Goal: Communication & Community: Share content

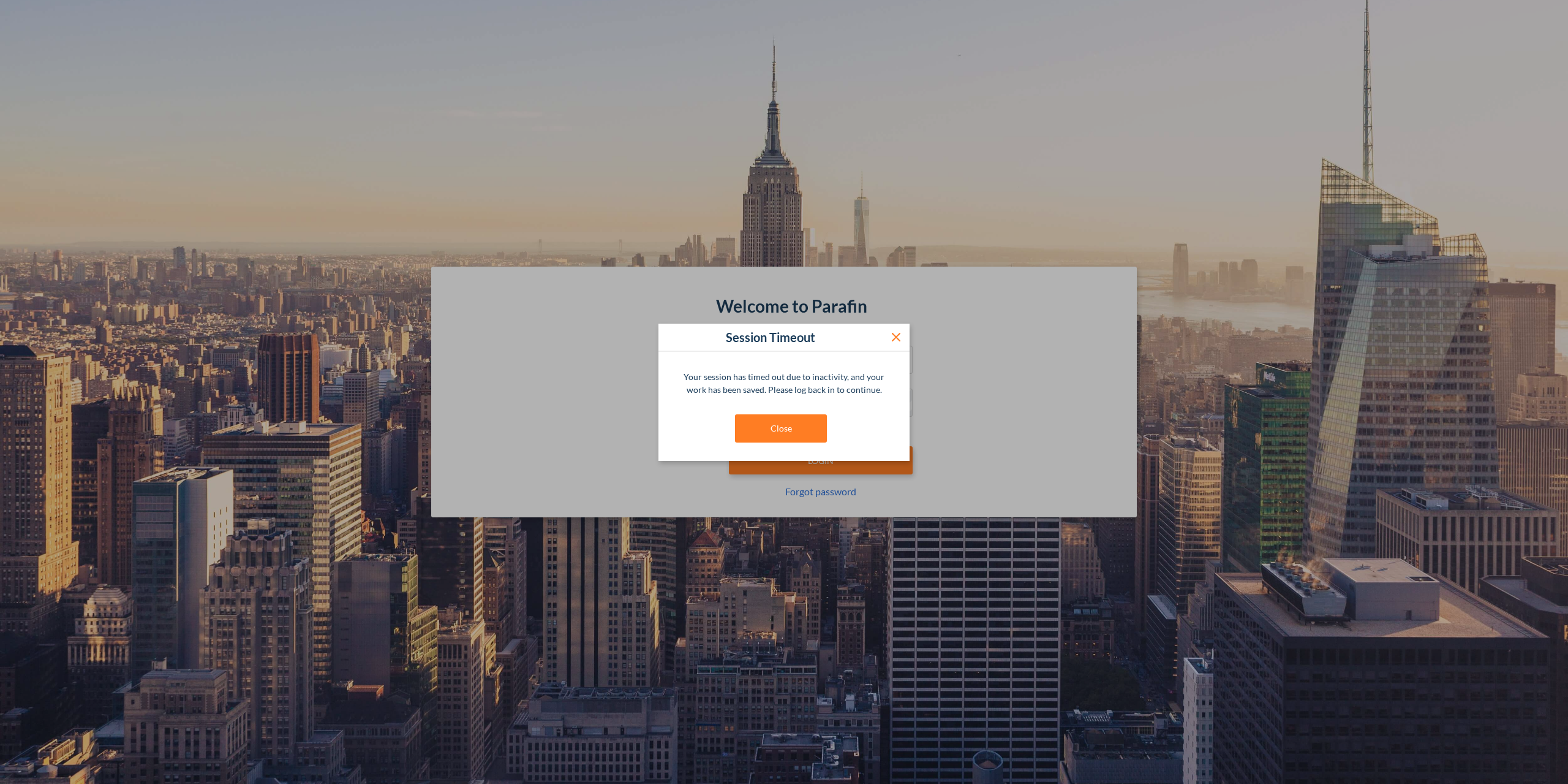
click at [907, 337] on button at bounding box center [896, 337] width 27 height 27
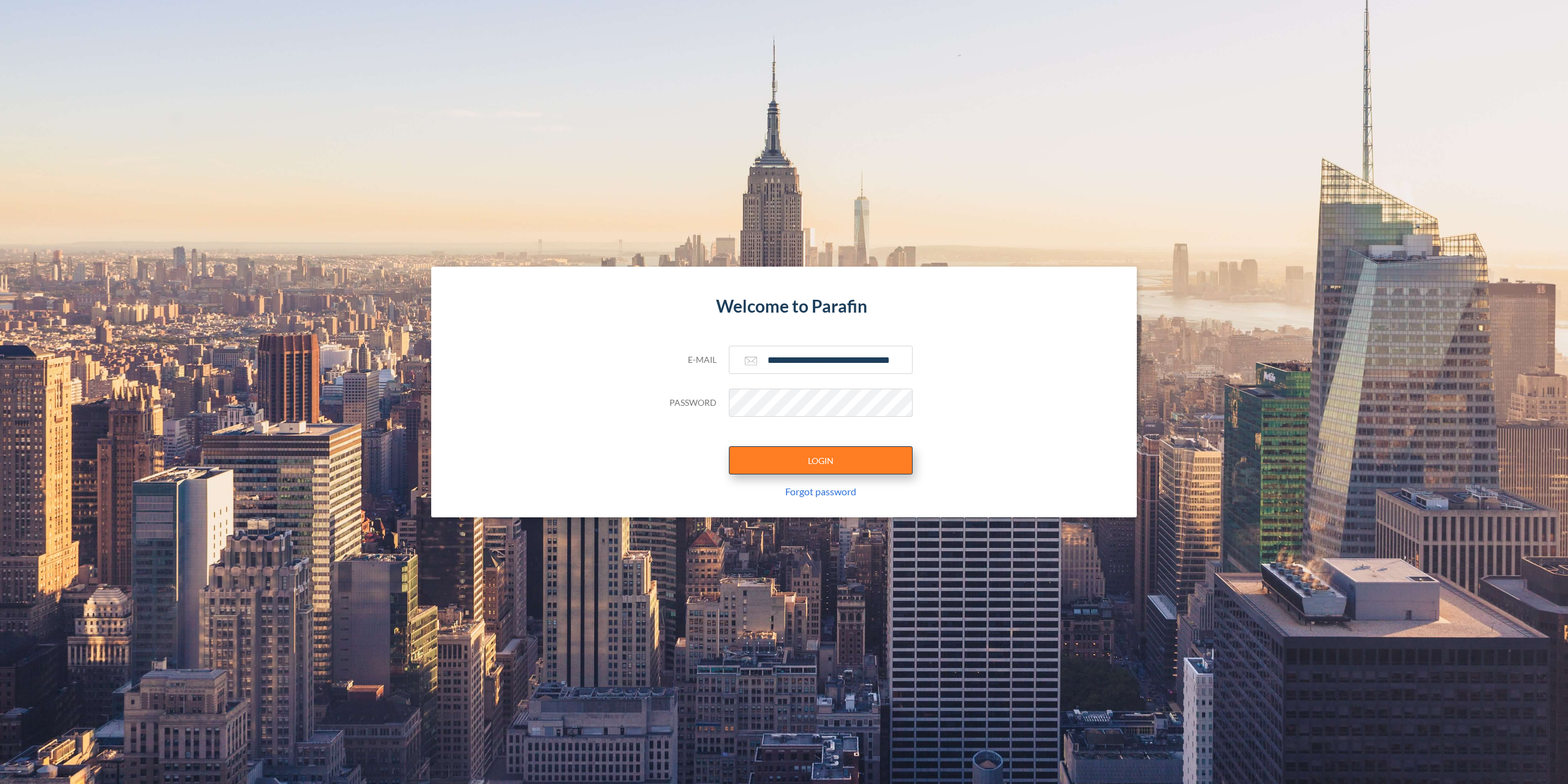
click at [874, 470] on button "LOGIN" at bounding box center [821, 460] width 184 height 28
type input "**********"
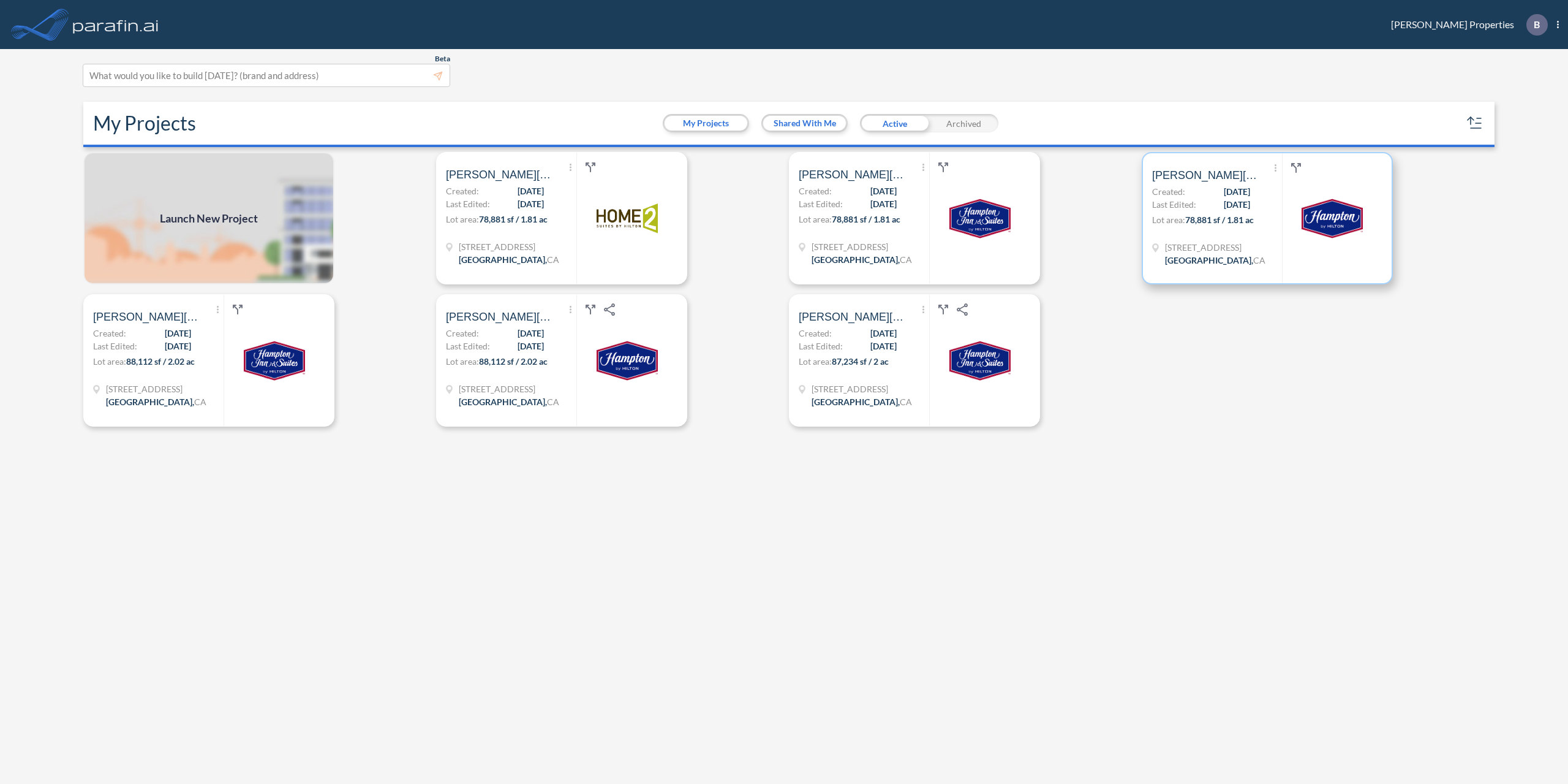
click at [1246, 211] on span "[DATE]" at bounding box center [1237, 205] width 26 height 13
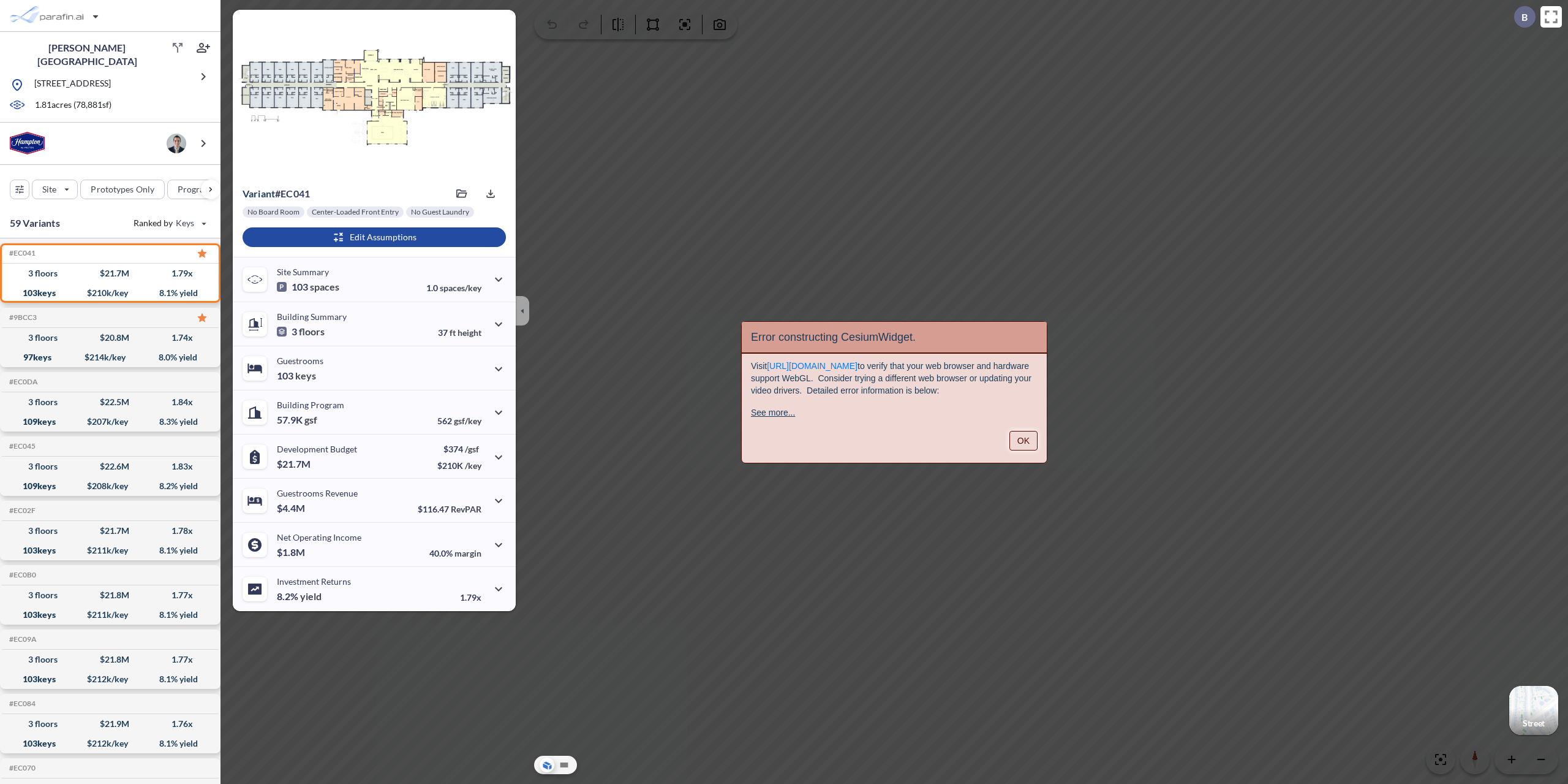
click at [1026, 445] on button "OK" at bounding box center [1024, 441] width 28 height 20
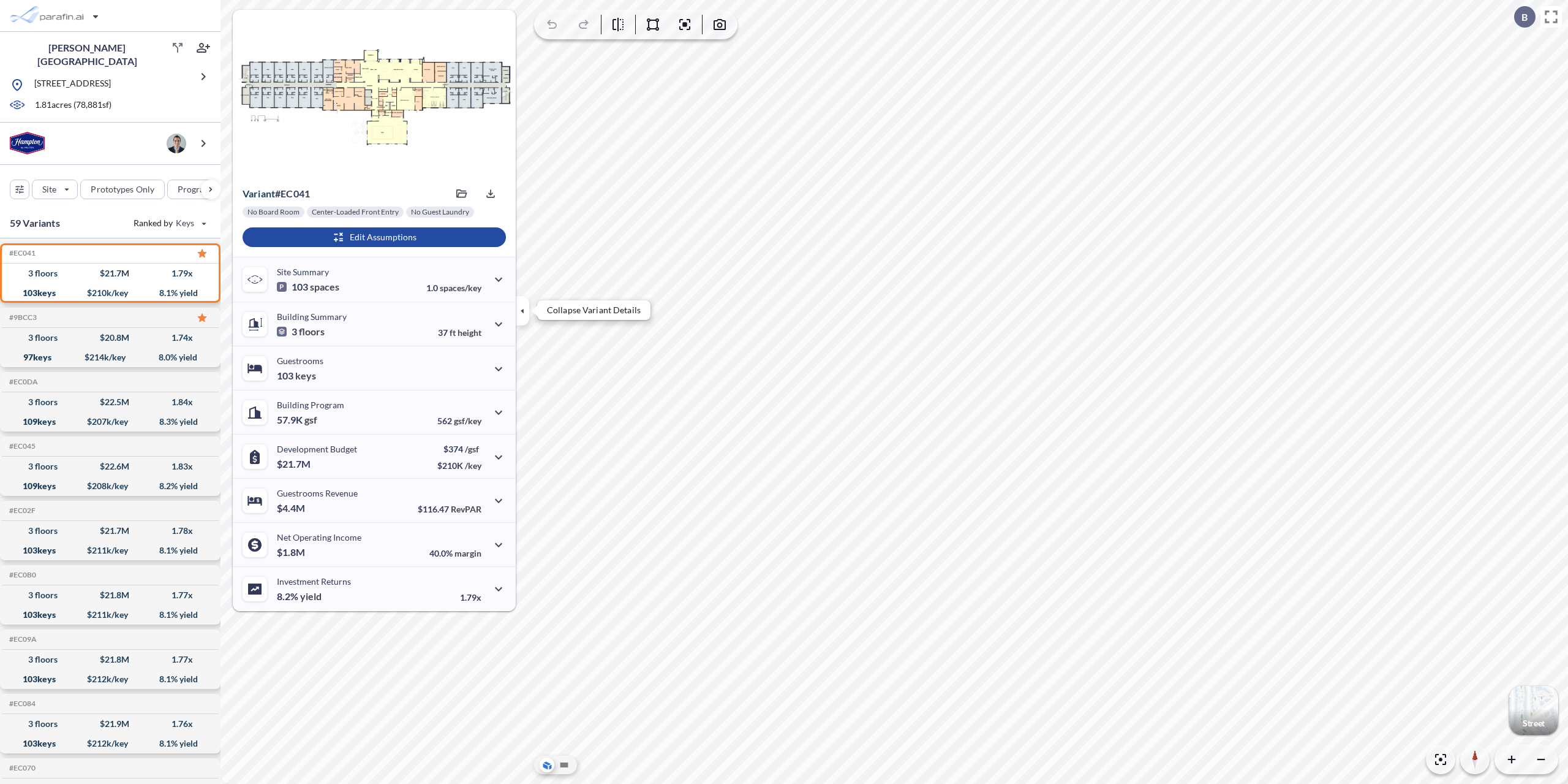
click at [524, 314] on icon "button" at bounding box center [523, 310] width 14 height 14
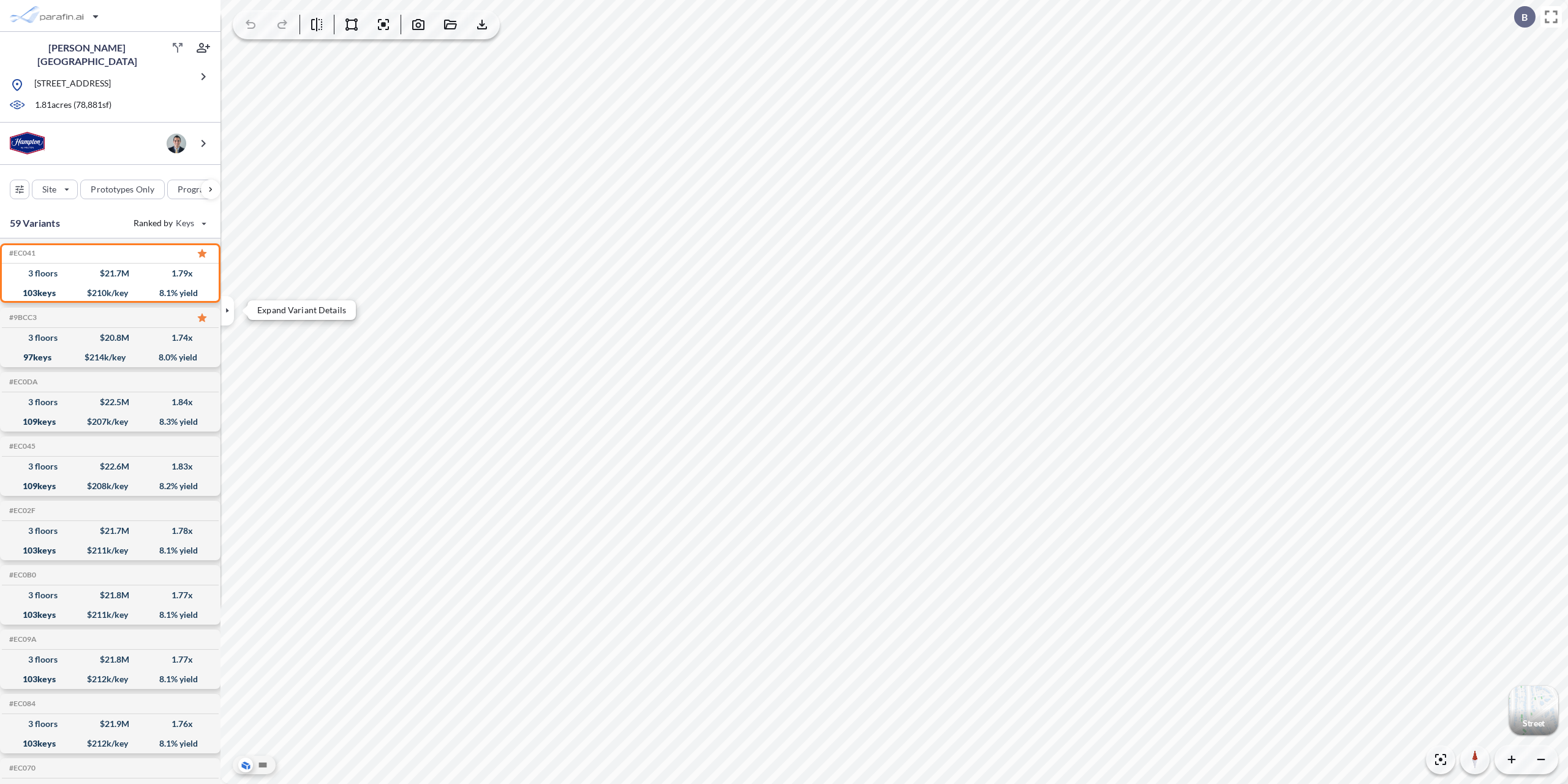
click at [229, 309] on icon "button" at bounding box center [227, 310] width 14 height 14
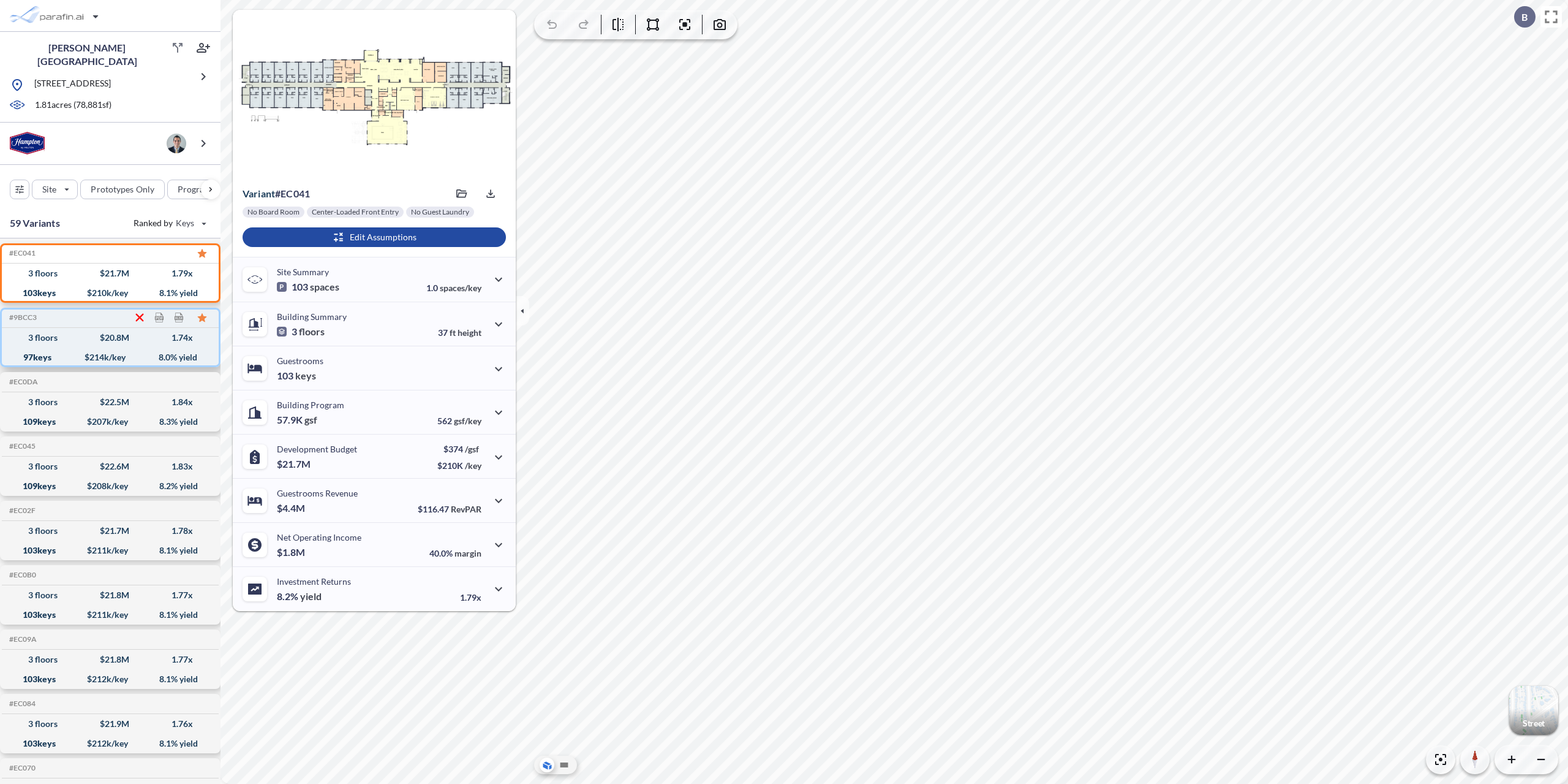
click at [144, 313] on icon at bounding box center [140, 317] width 13 height 13
click at [119, 348] on button "Yes, hide" at bounding box center [124, 351] width 49 height 15
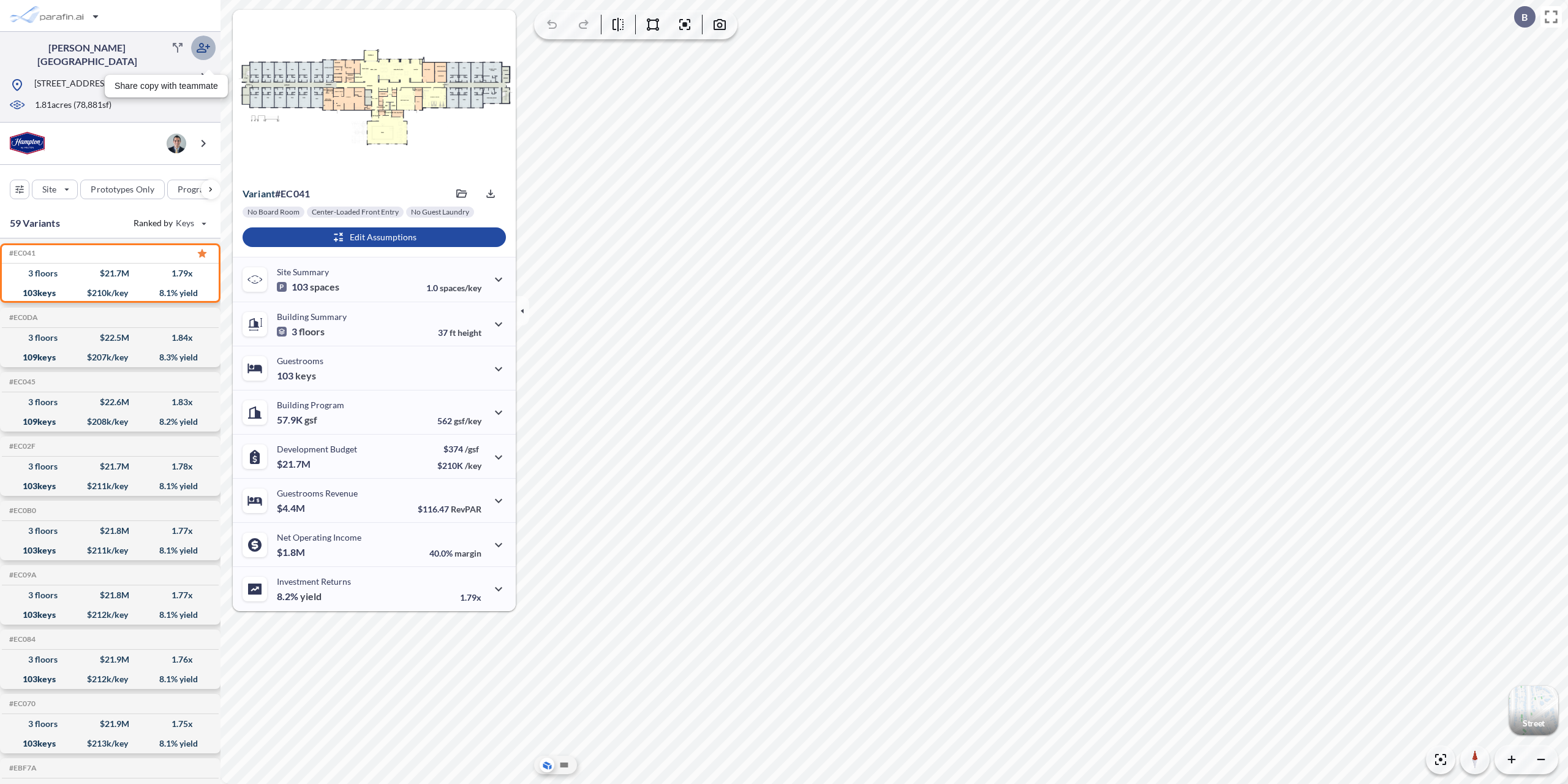
click at [198, 43] on icon "button" at bounding box center [204, 47] width 15 height 15
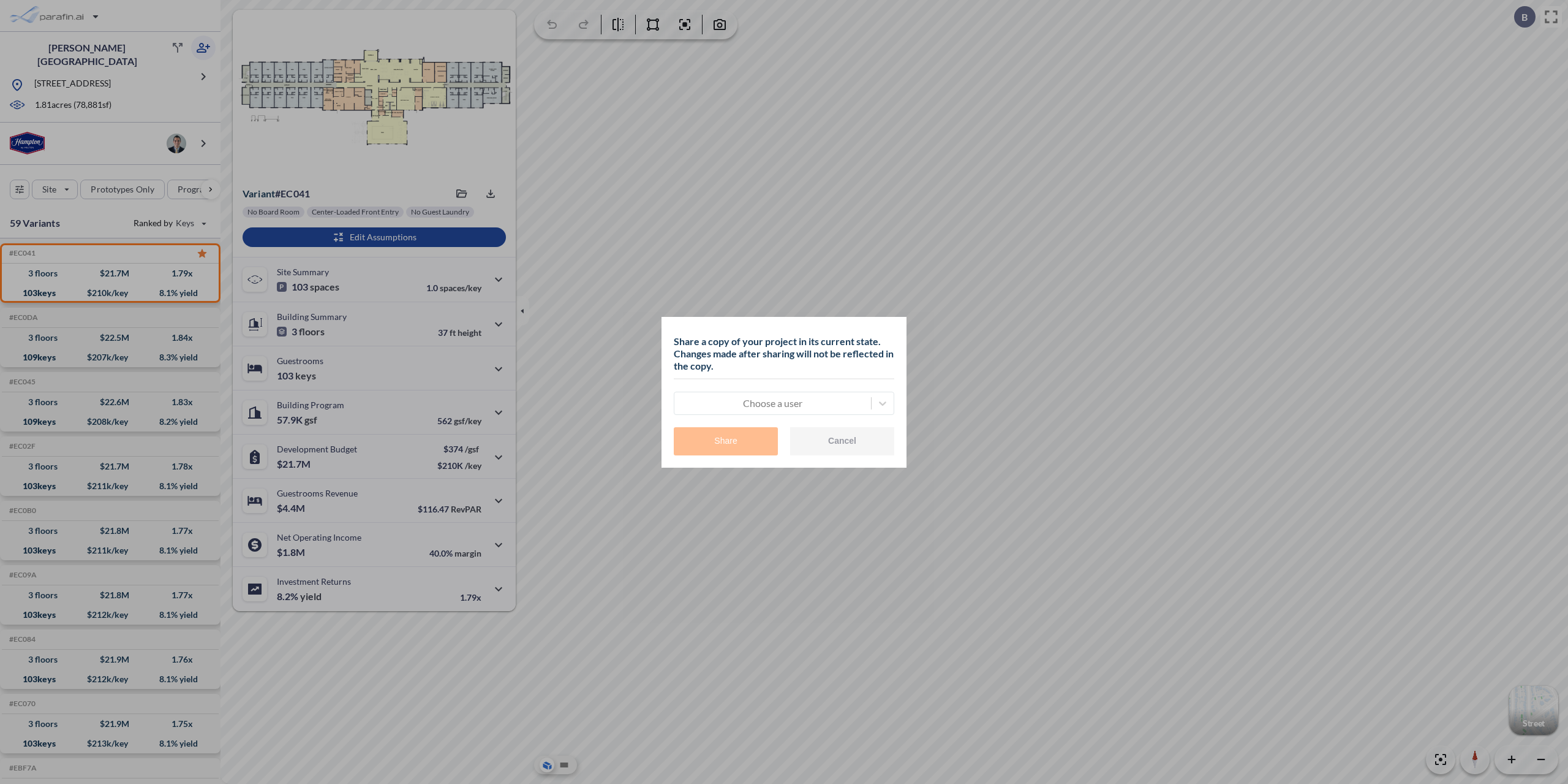
click at [753, 414] on div "Choose a user" at bounding box center [784, 404] width 221 height 24
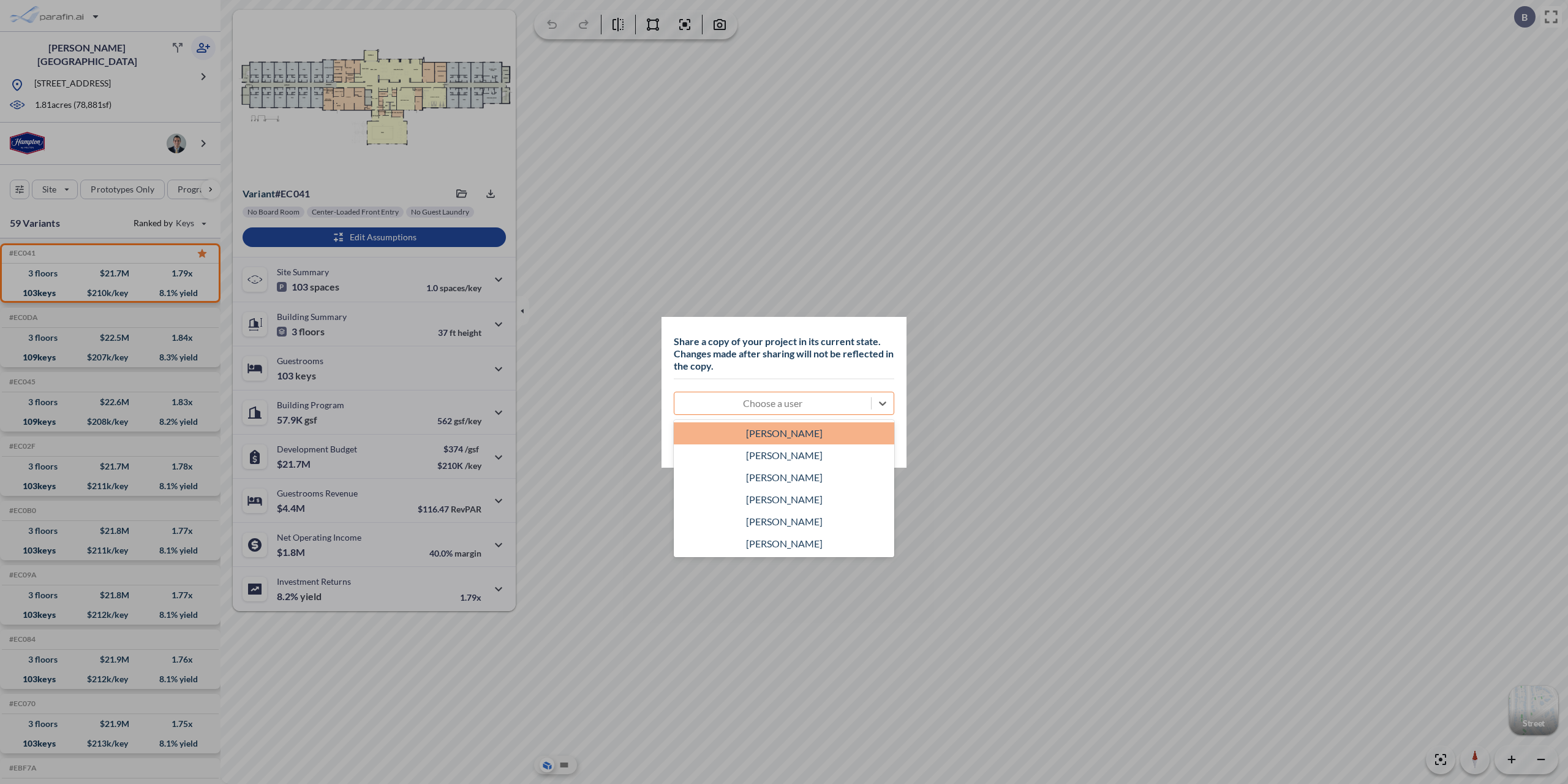
click at [764, 434] on div "[PERSON_NAME]" at bounding box center [784, 433] width 221 height 22
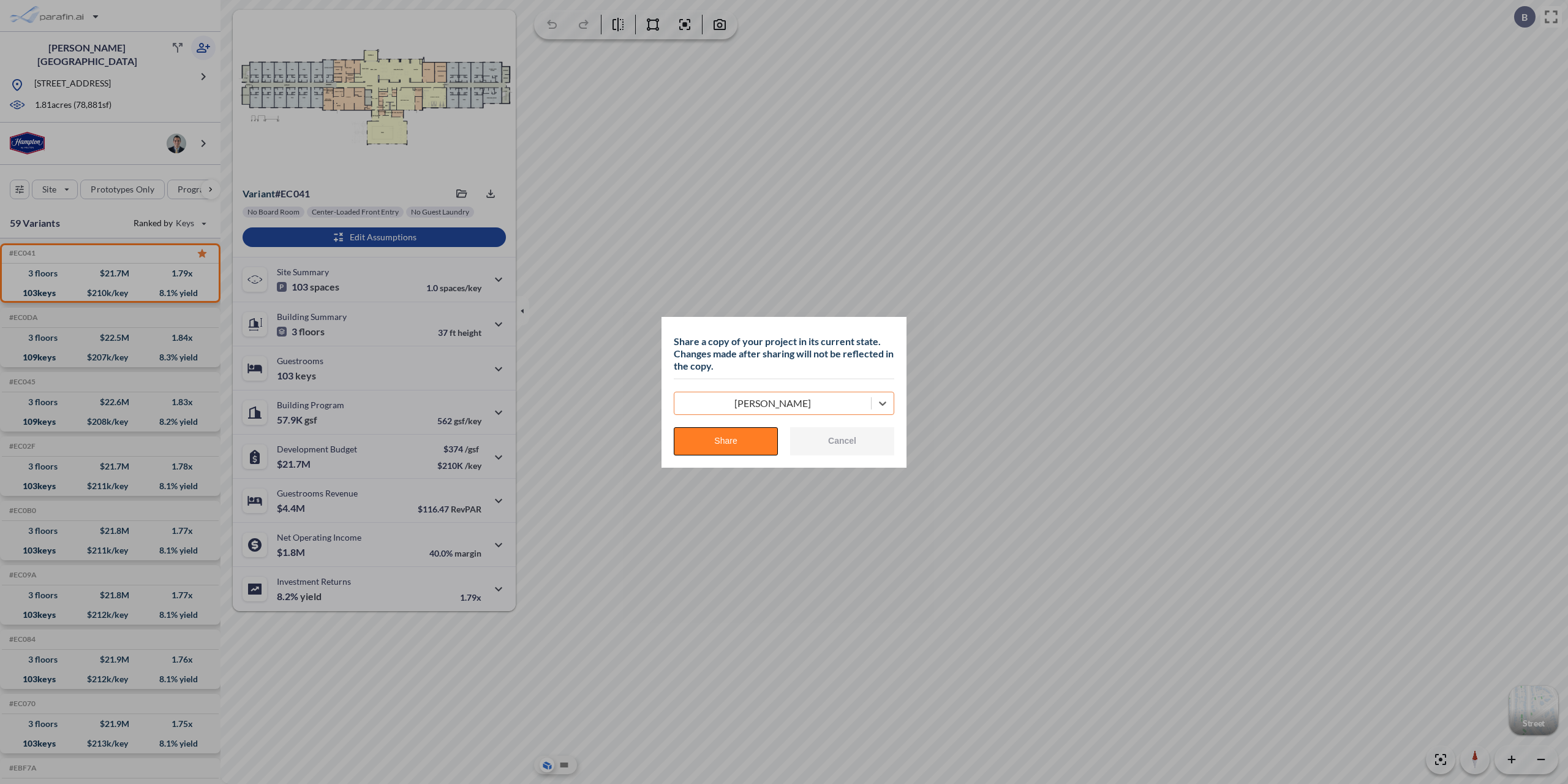
click at [753, 437] on button "Share" at bounding box center [725, 441] width 105 height 28
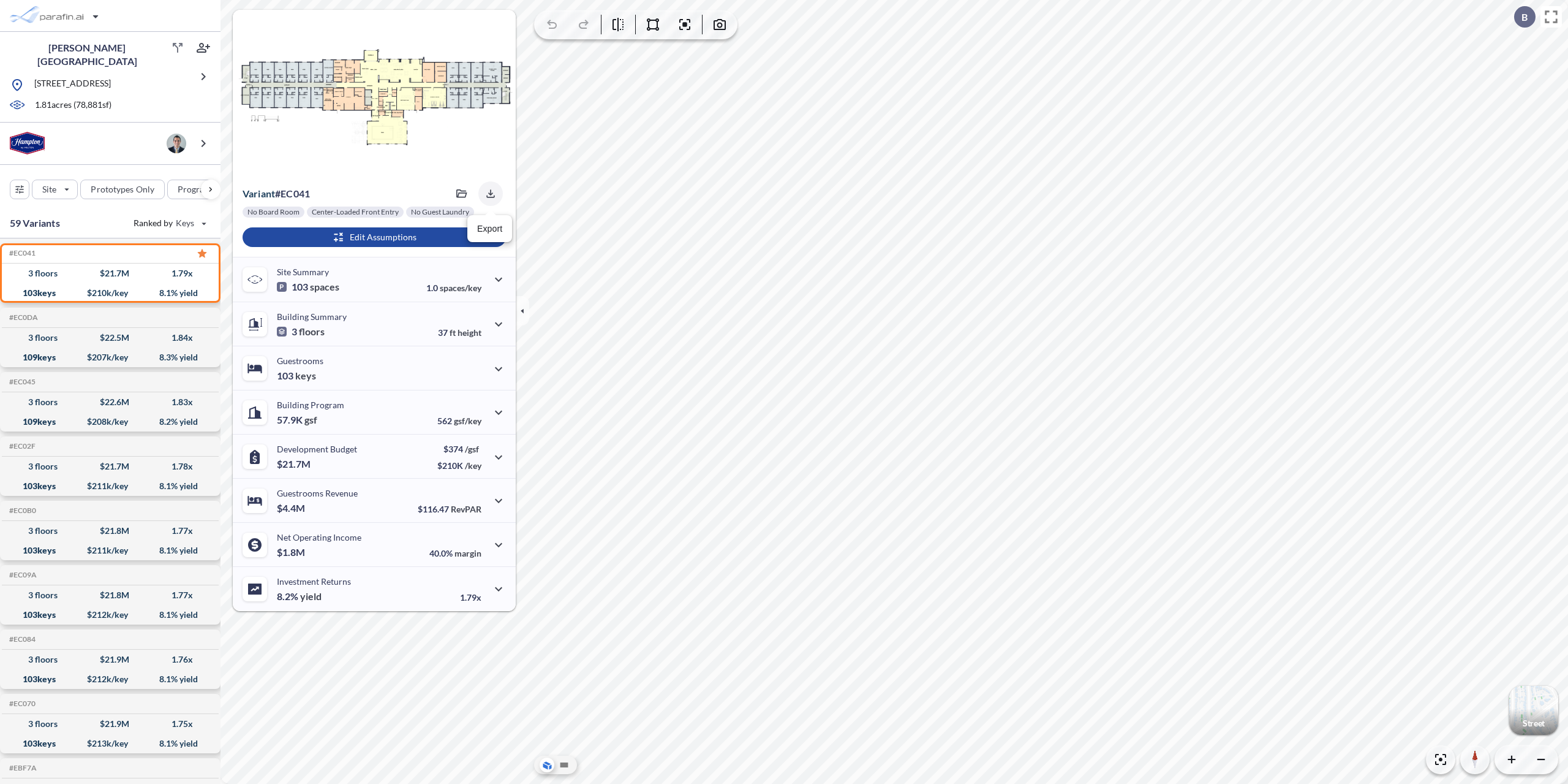
click at [489, 194] on icon "button" at bounding box center [490, 193] width 8 height 8
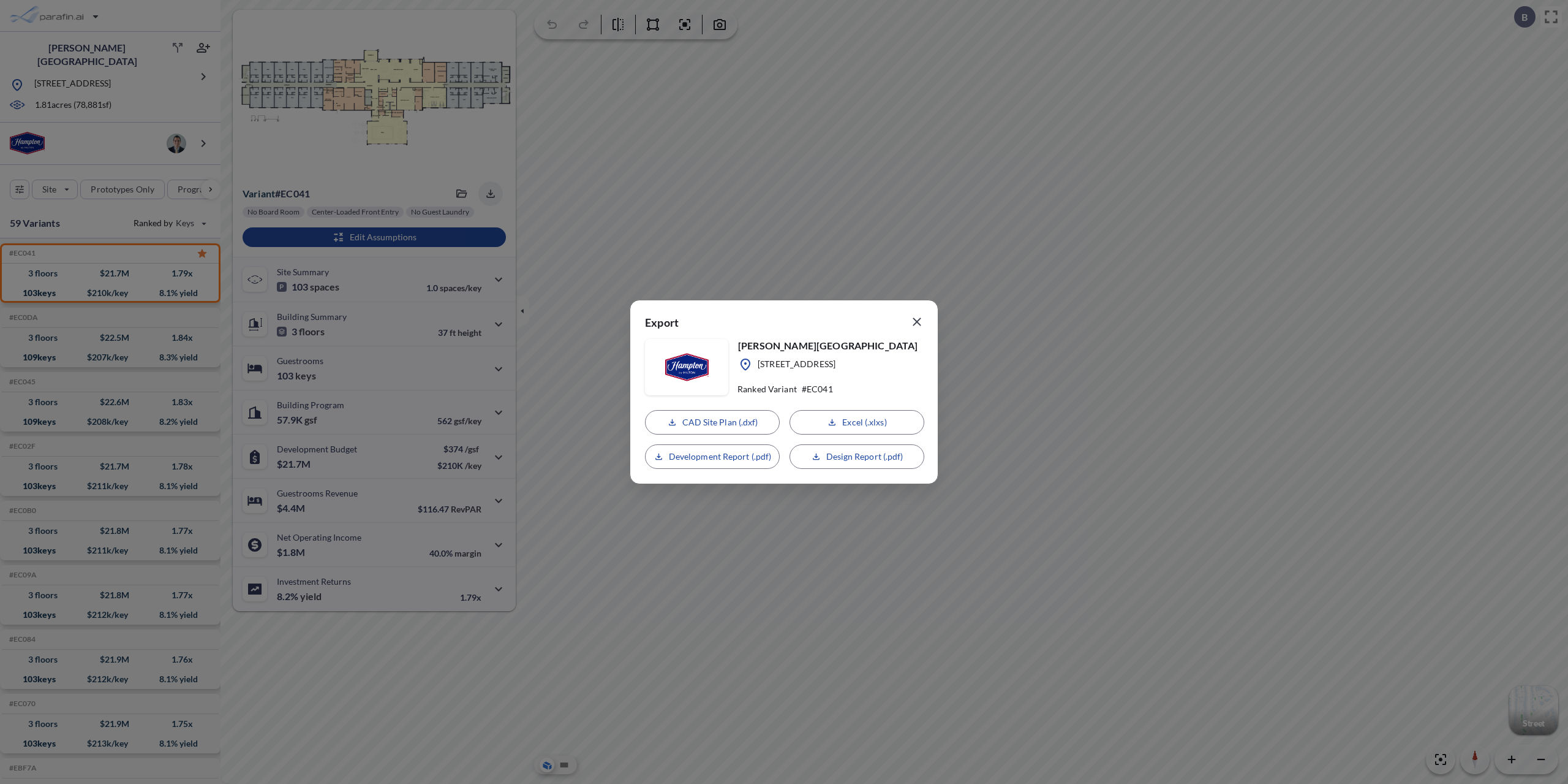
click at [918, 328] on icon "button" at bounding box center [917, 322] width 15 height 15
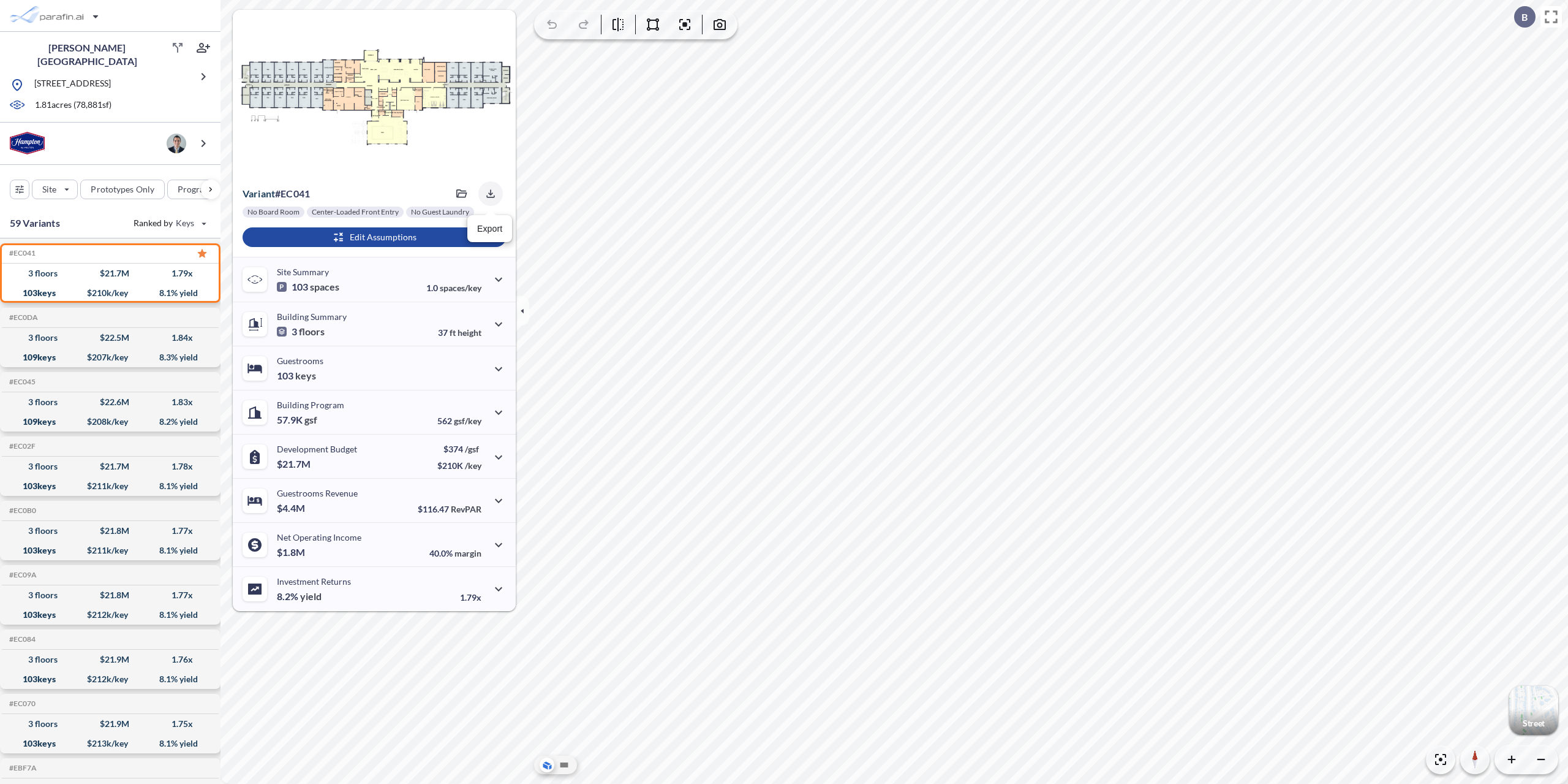
click at [494, 201] on button "button" at bounding box center [490, 194] width 25 height 25
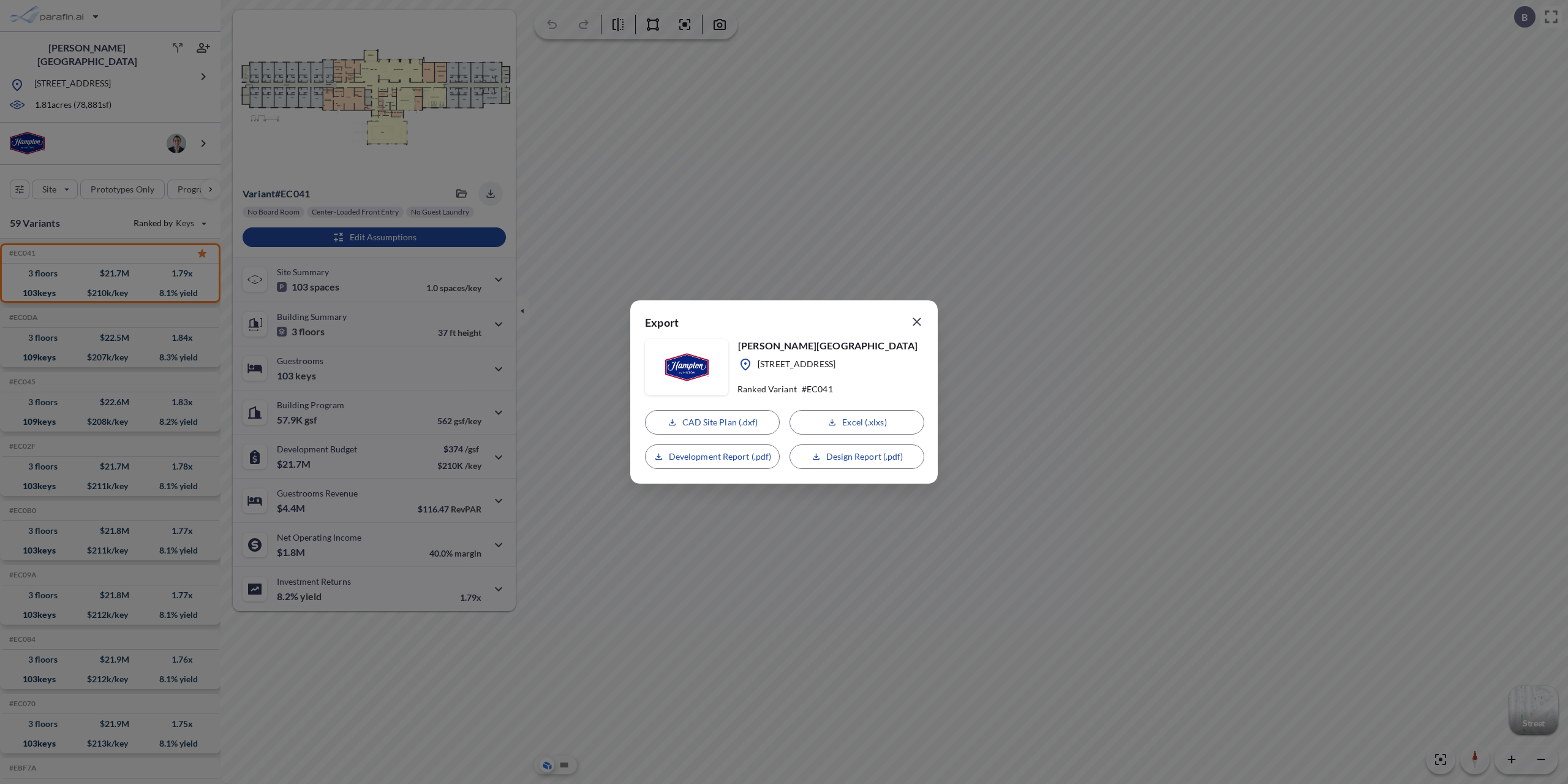
click at [920, 327] on icon "button" at bounding box center [917, 322] width 15 height 15
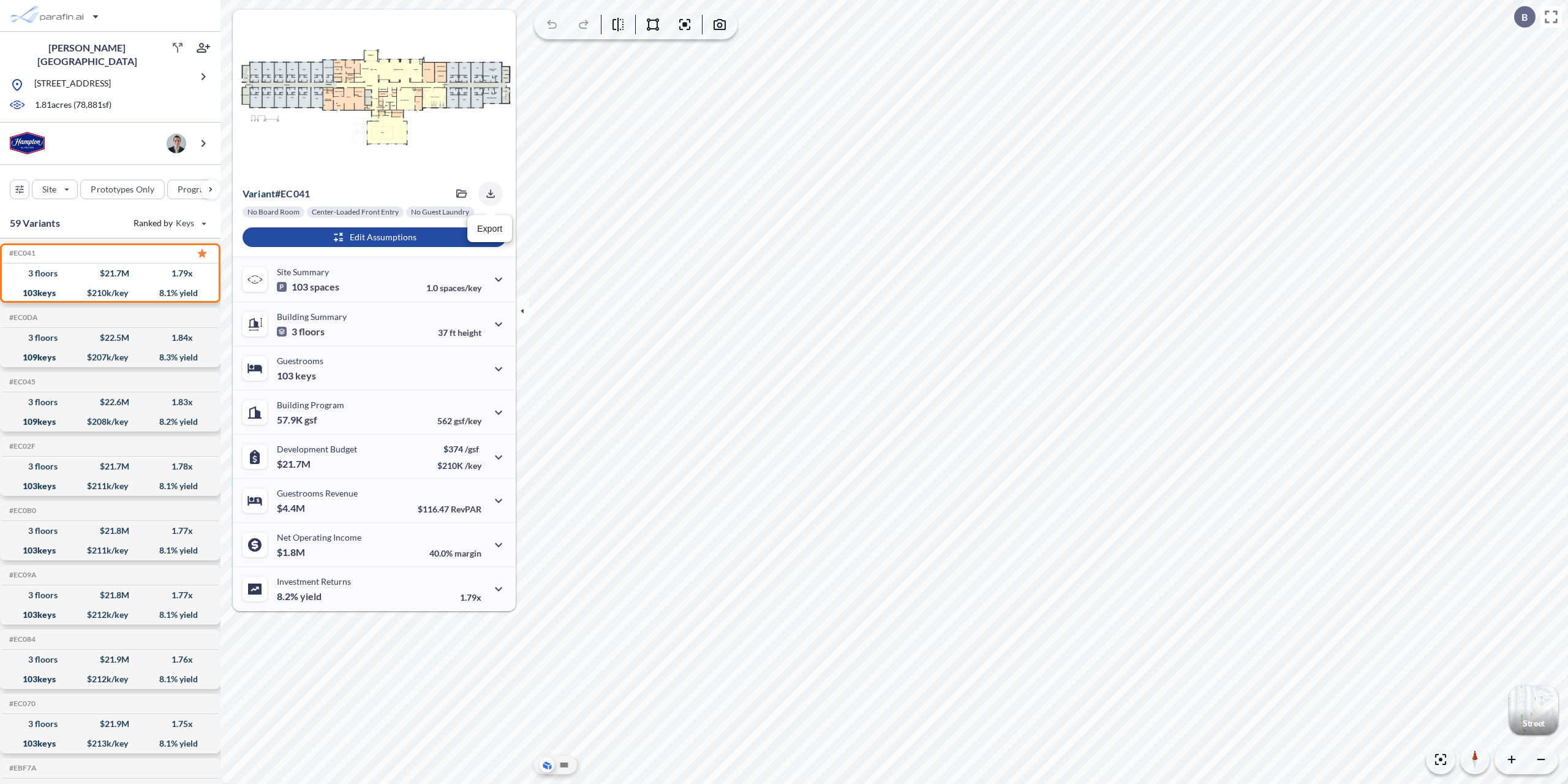
click at [494, 195] on icon "button" at bounding box center [490, 193] width 12 height 12
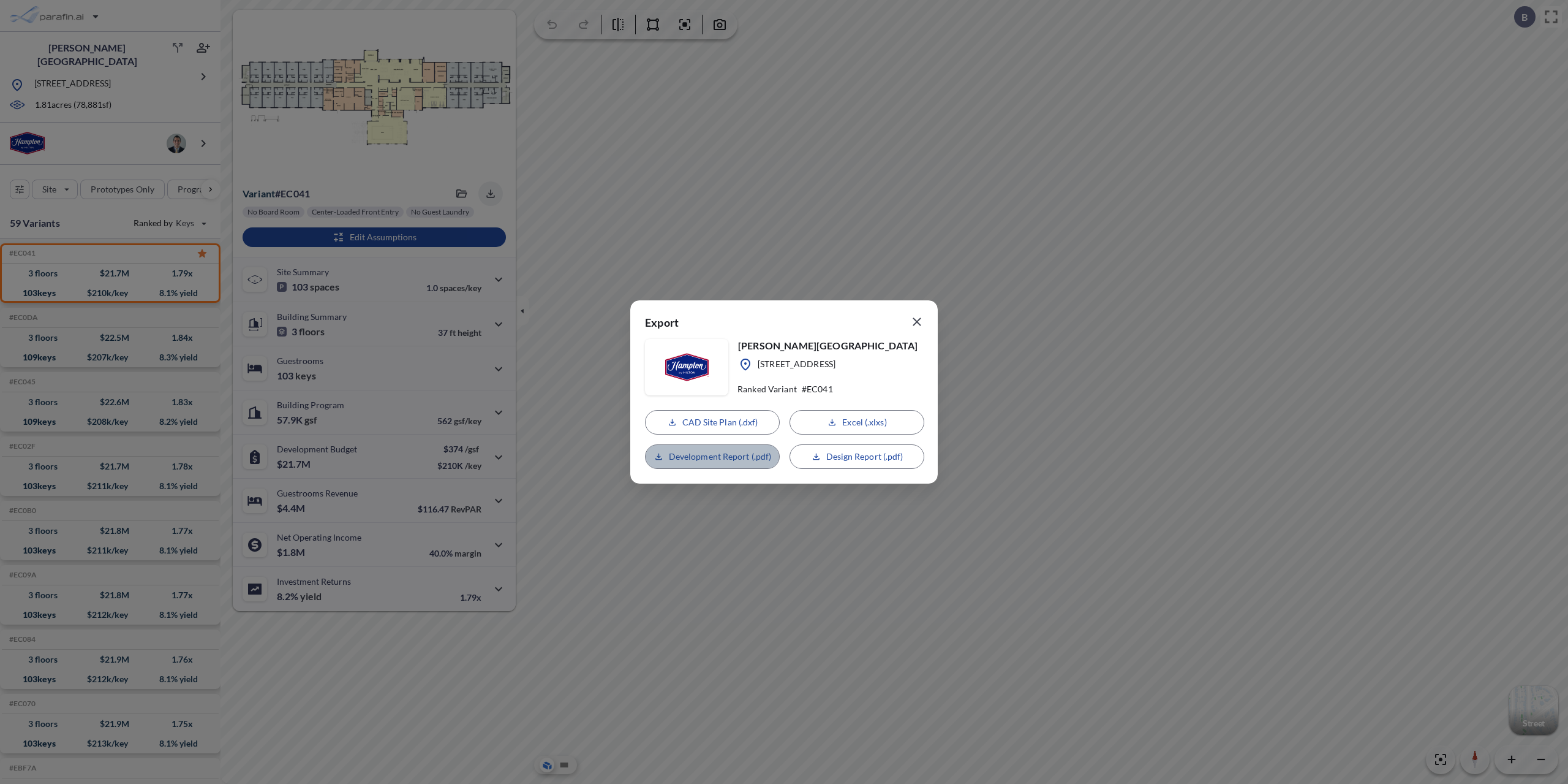
click at [732, 456] on p "Development Report (.pdf)" at bounding box center [720, 456] width 103 height 12
click at [679, 457] on div "CAD Site Plan (.dxf) Excel (.xlxs) Loading... Design Report (.pdf)" at bounding box center [784, 439] width 278 height 59
click at [697, 456] on div "CAD Site Plan (.dxf) Excel (.xlxs) Loading... Design Report (.pdf)" at bounding box center [784, 439] width 278 height 59
click at [879, 187] on div "[GEOGRAPHIC_DATA][PERSON_NAME] [STREET_ADDRESS] Ranked Variant # EC041 CAD Site…" at bounding box center [784, 392] width 1568 height 784
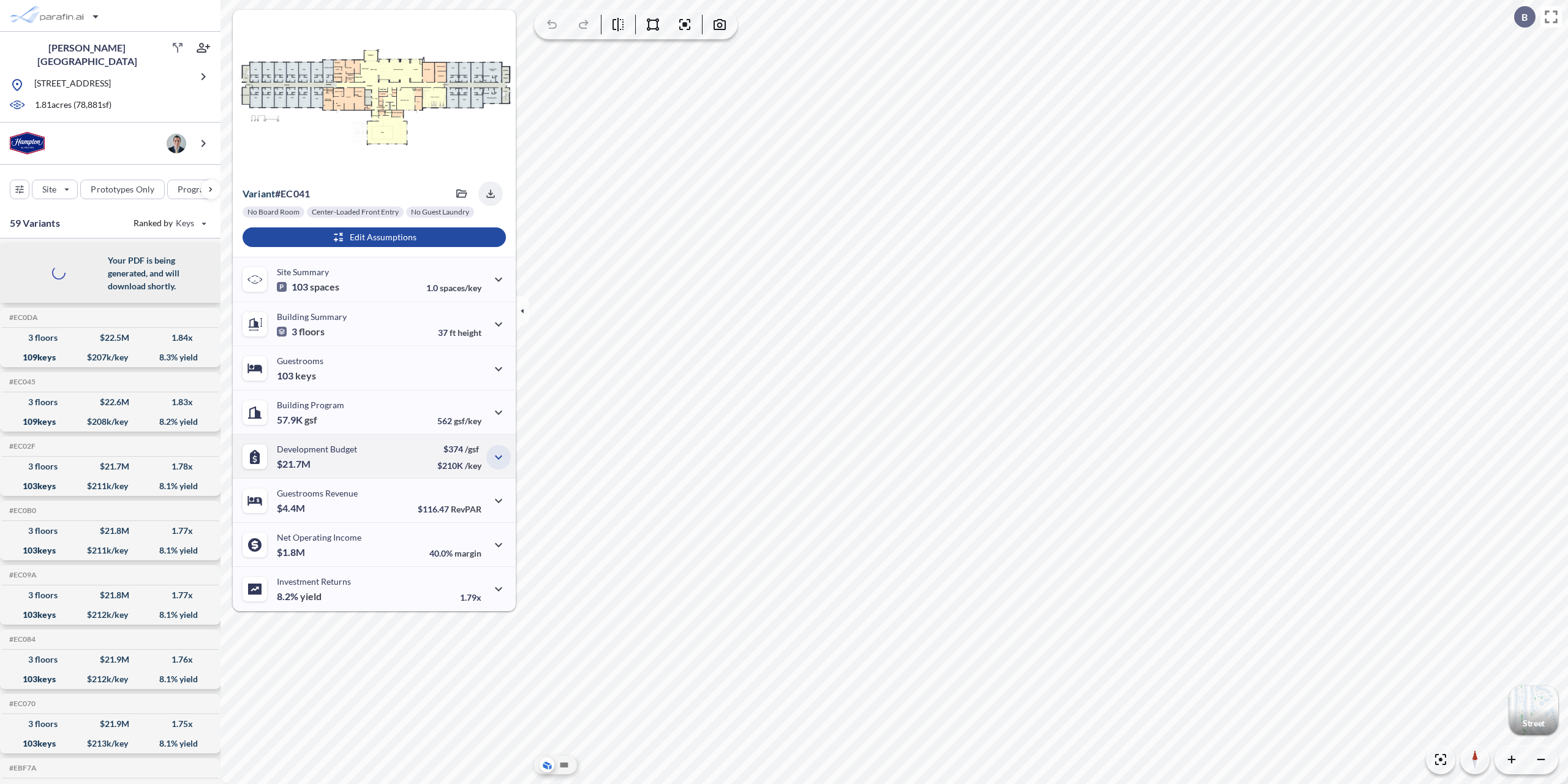
click at [498, 460] on icon "button" at bounding box center [499, 457] width 15 height 15
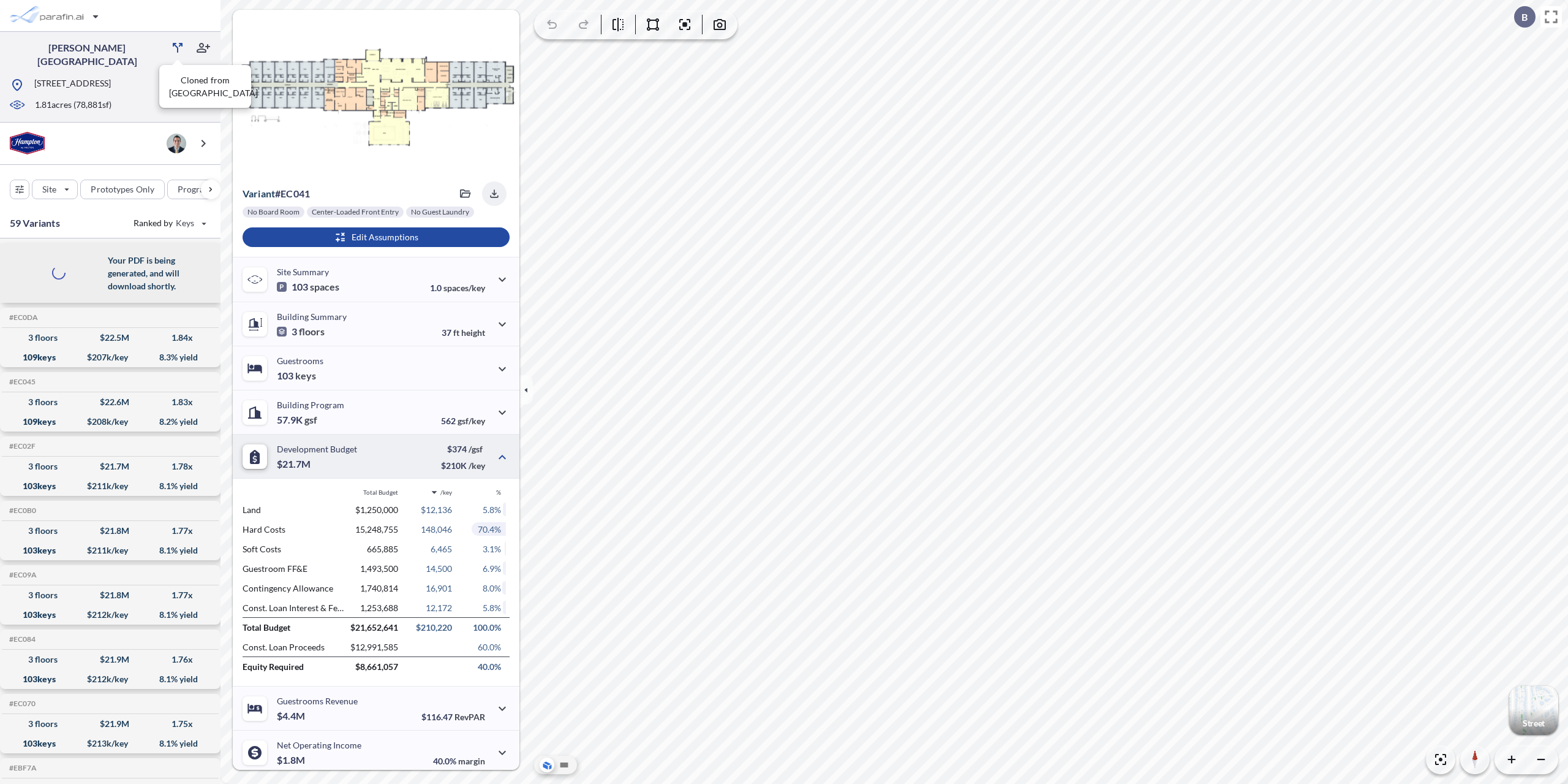
click at [173, 50] on icon at bounding box center [177, 47] width 15 height 15
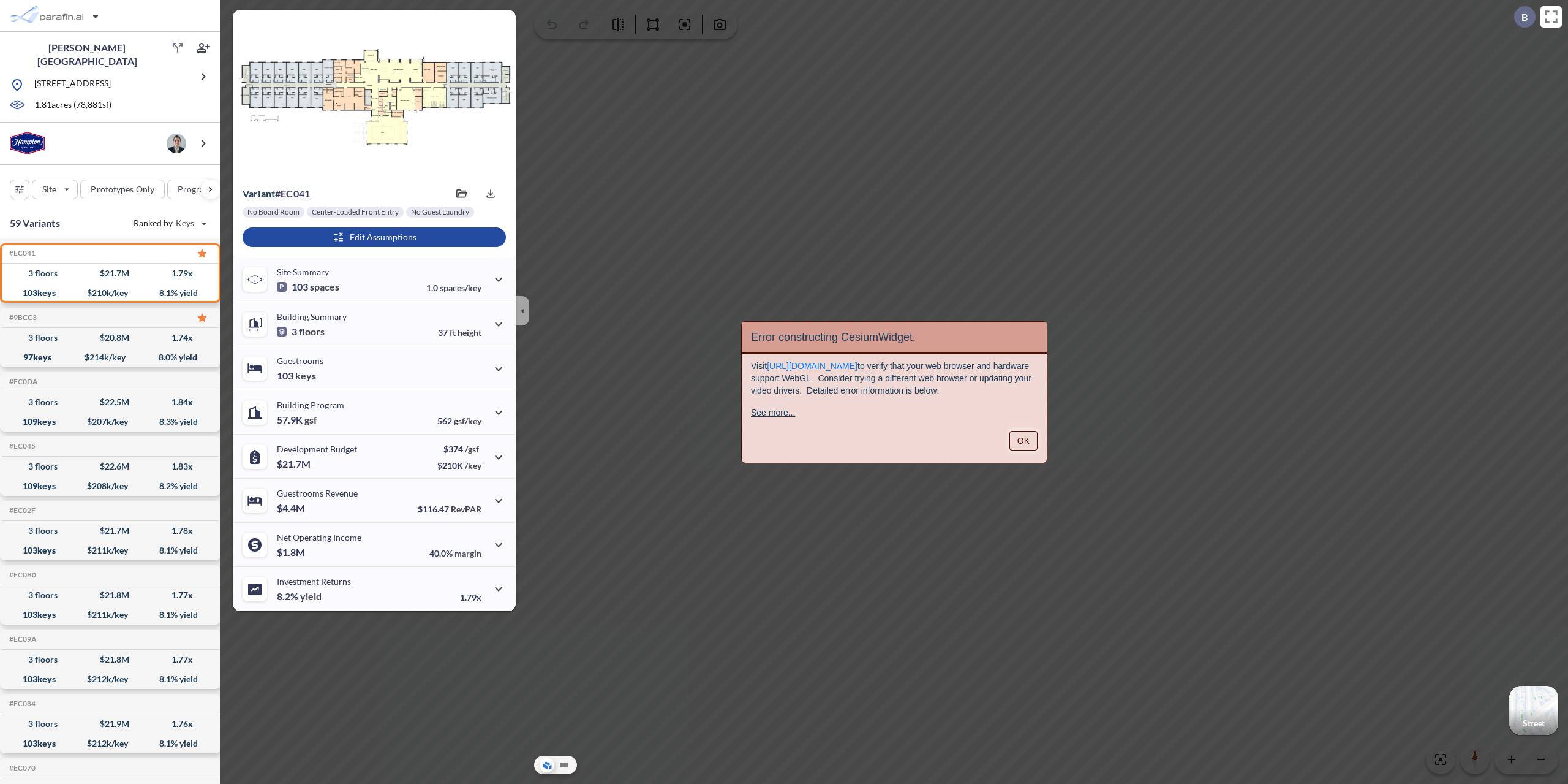
click at [1025, 439] on button "OK" at bounding box center [1024, 441] width 28 height 20
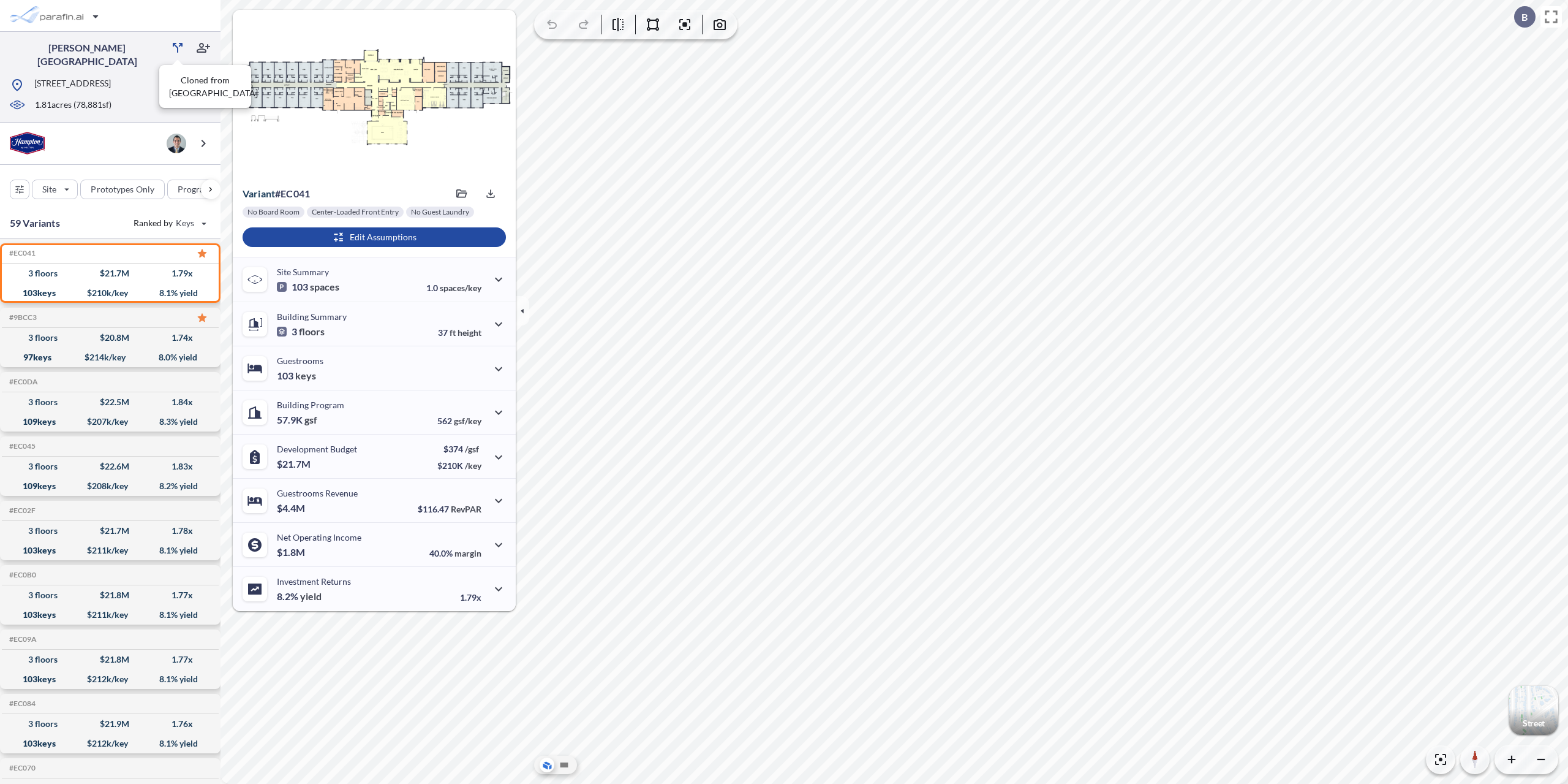
click at [178, 46] on icon at bounding box center [177, 47] width 15 height 15
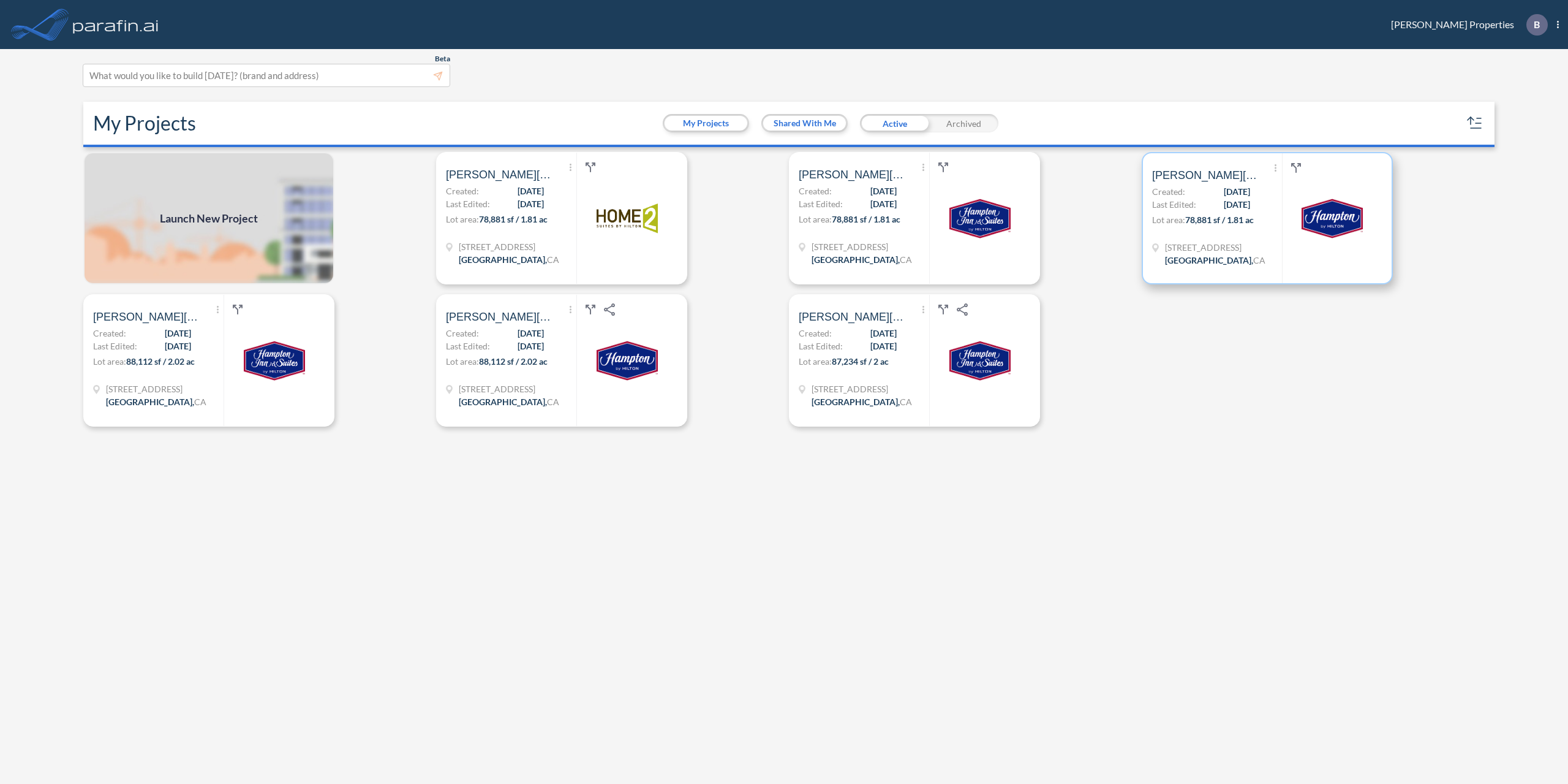
click at [1186, 201] on span "Last Edited:" at bounding box center [1174, 205] width 45 height 13
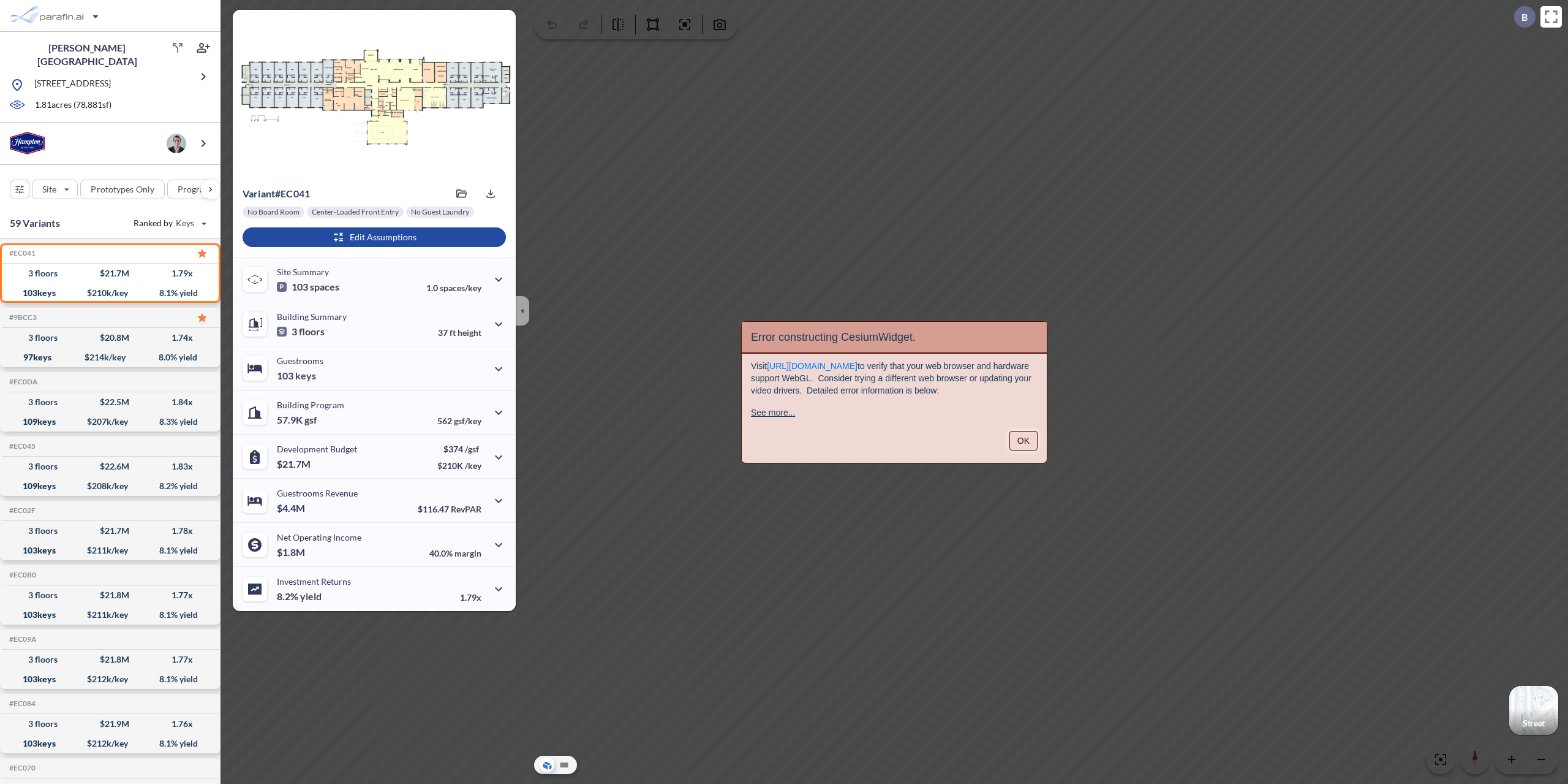
click at [1027, 444] on button "OK" at bounding box center [1024, 441] width 28 height 20
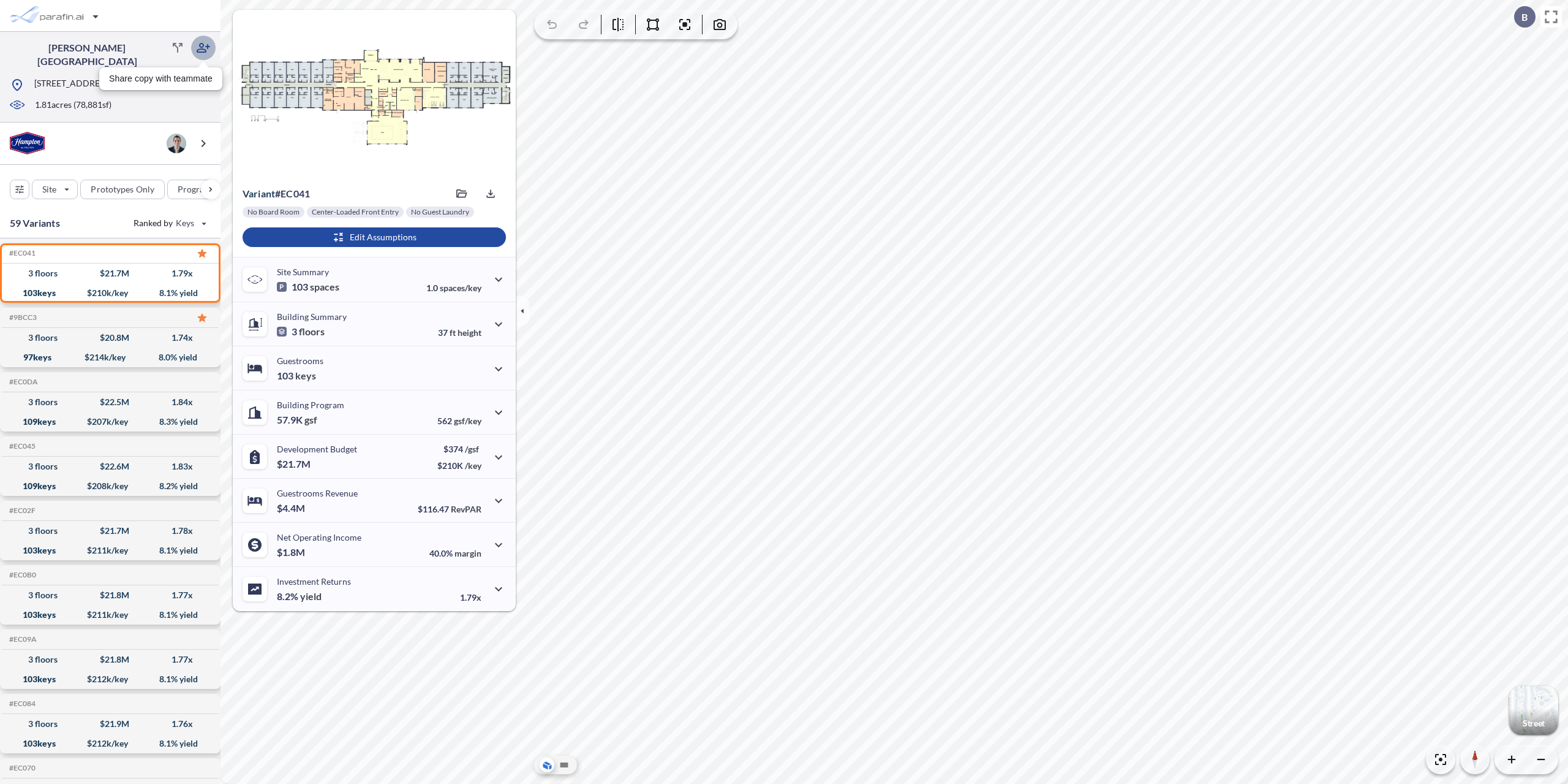
click at [197, 48] on icon "button" at bounding box center [204, 47] width 15 height 15
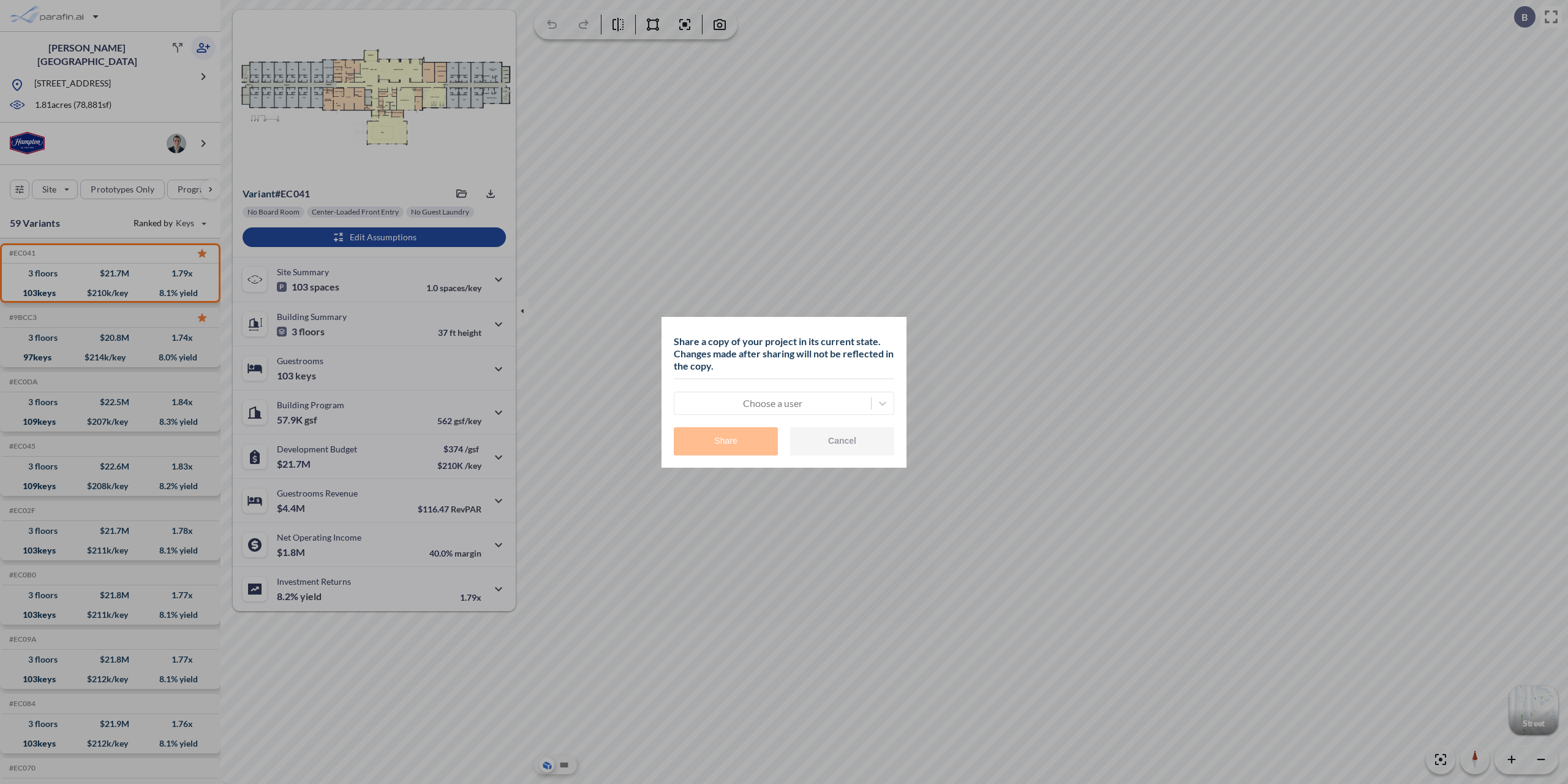
click at [833, 406] on div at bounding box center [773, 403] width 185 height 15
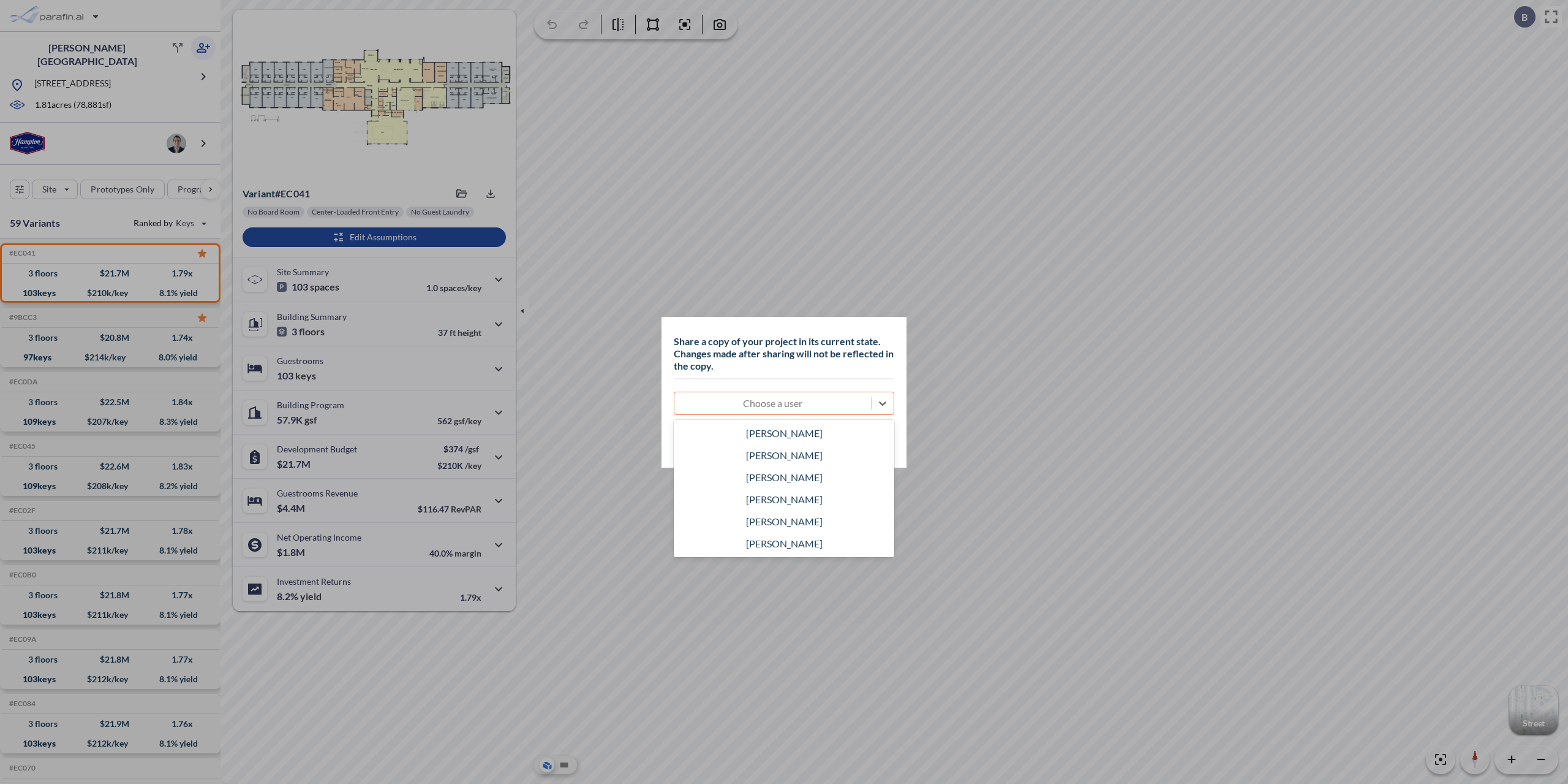
click at [805, 477] on div "[PERSON_NAME]" at bounding box center [784, 477] width 221 height 22
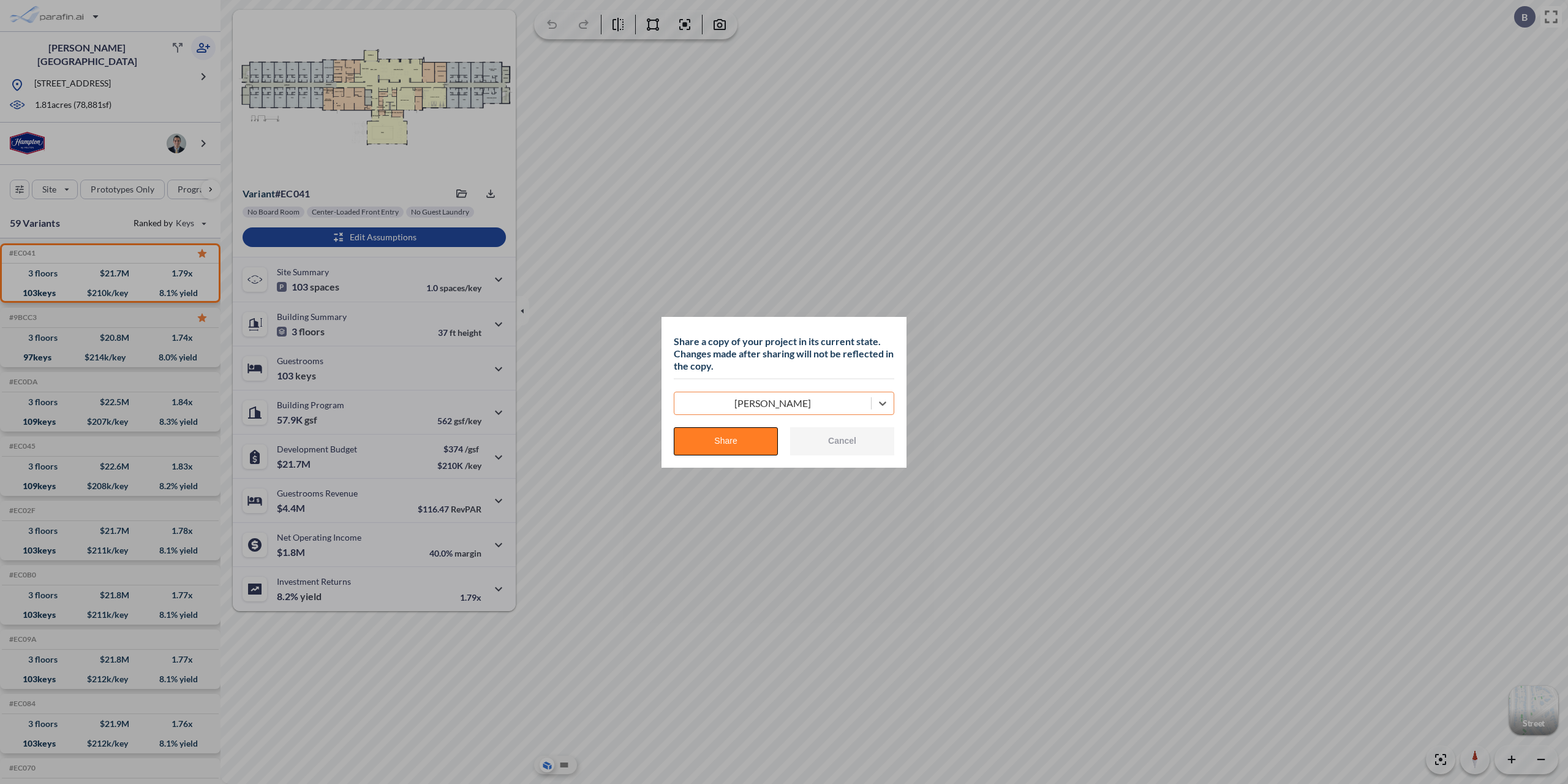
click at [753, 429] on button "Share" at bounding box center [725, 441] width 105 height 28
click at [747, 439] on button "Share" at bounding box center [725, 441] width 105 height 28
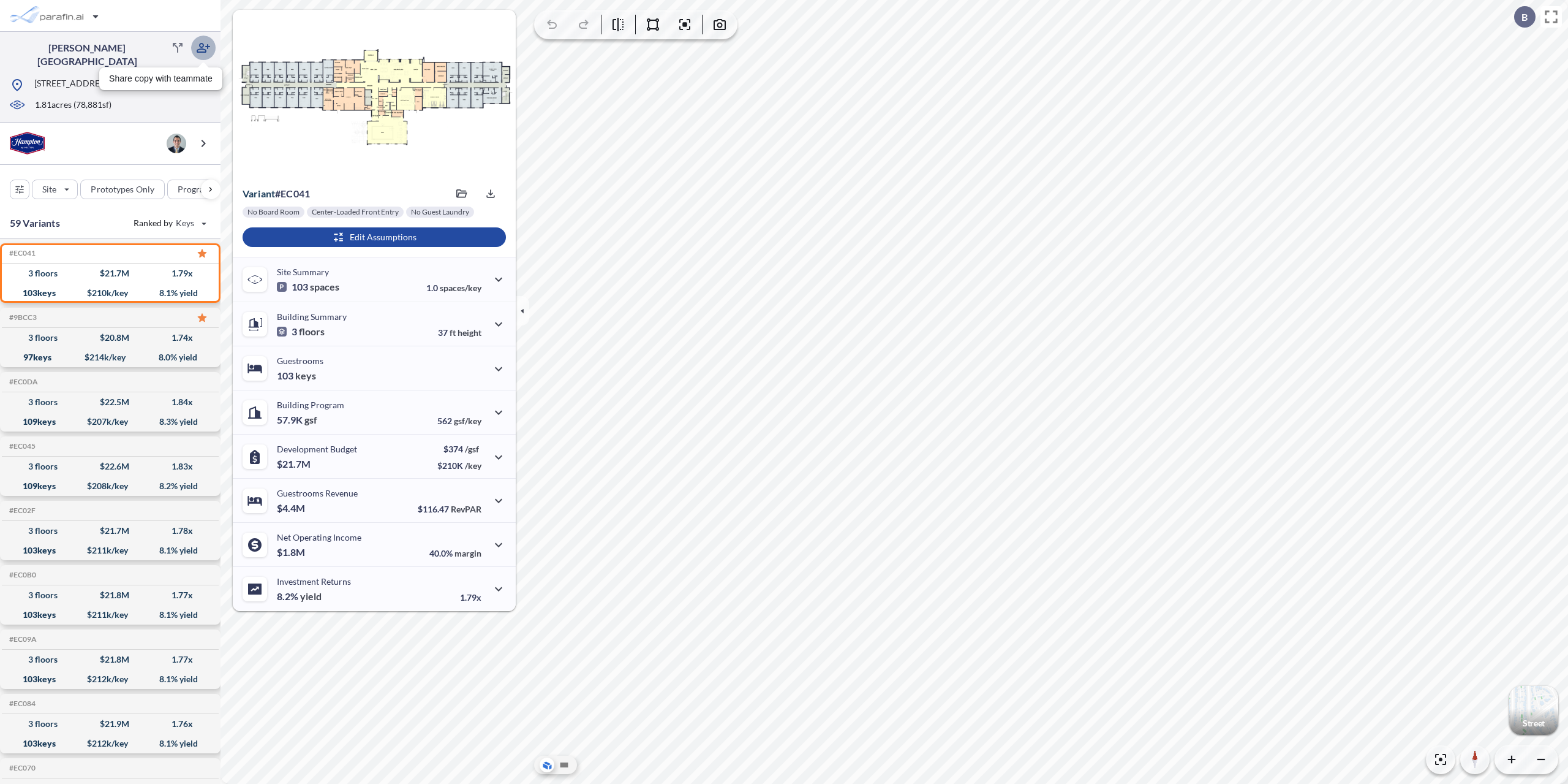
click at [204, 45] on icon "button" at bounding box center [203, 47] width 14 height 10
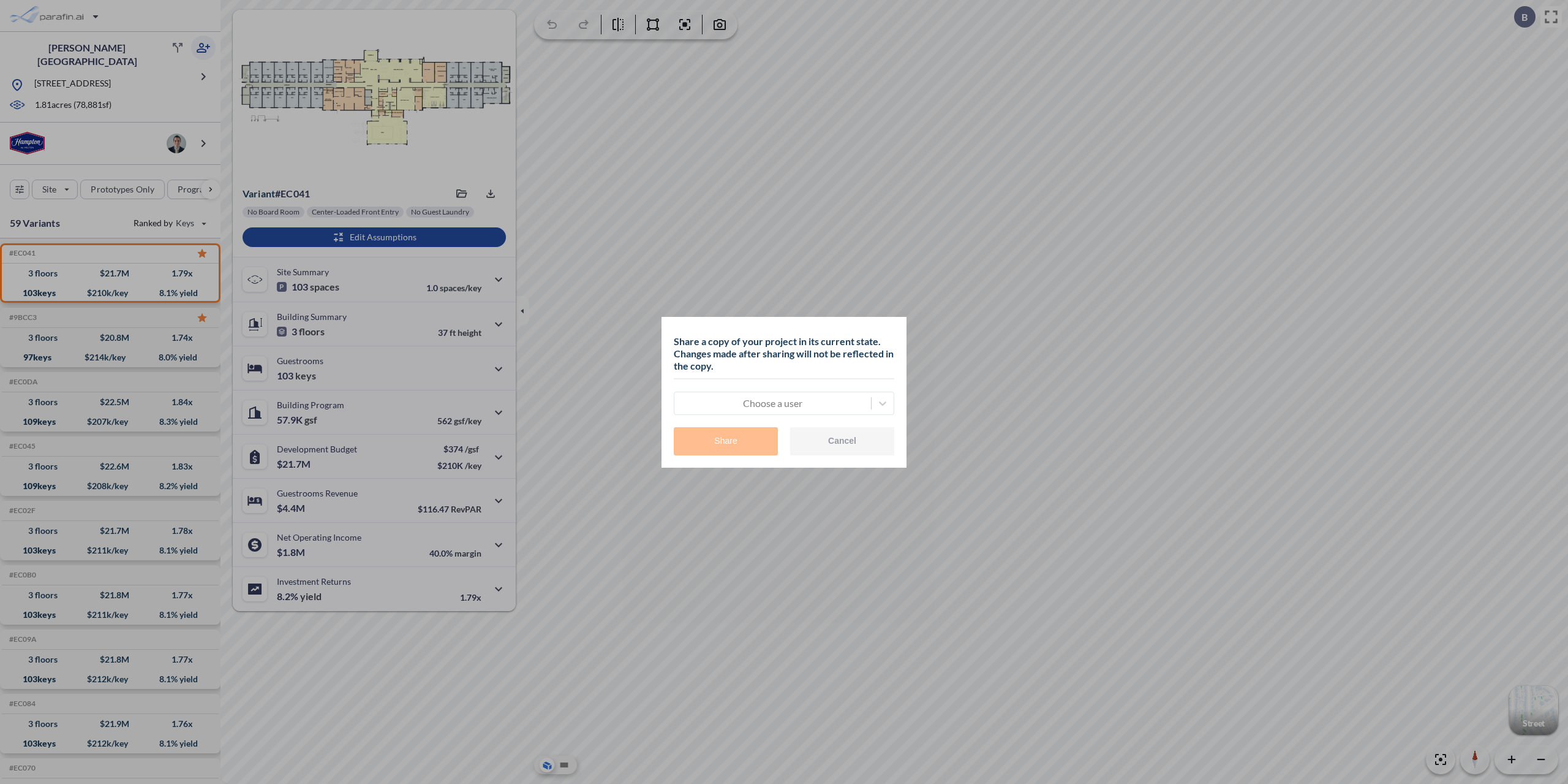
click at [749, 409] on div at bounding box center [773, 403] width 185 height 15
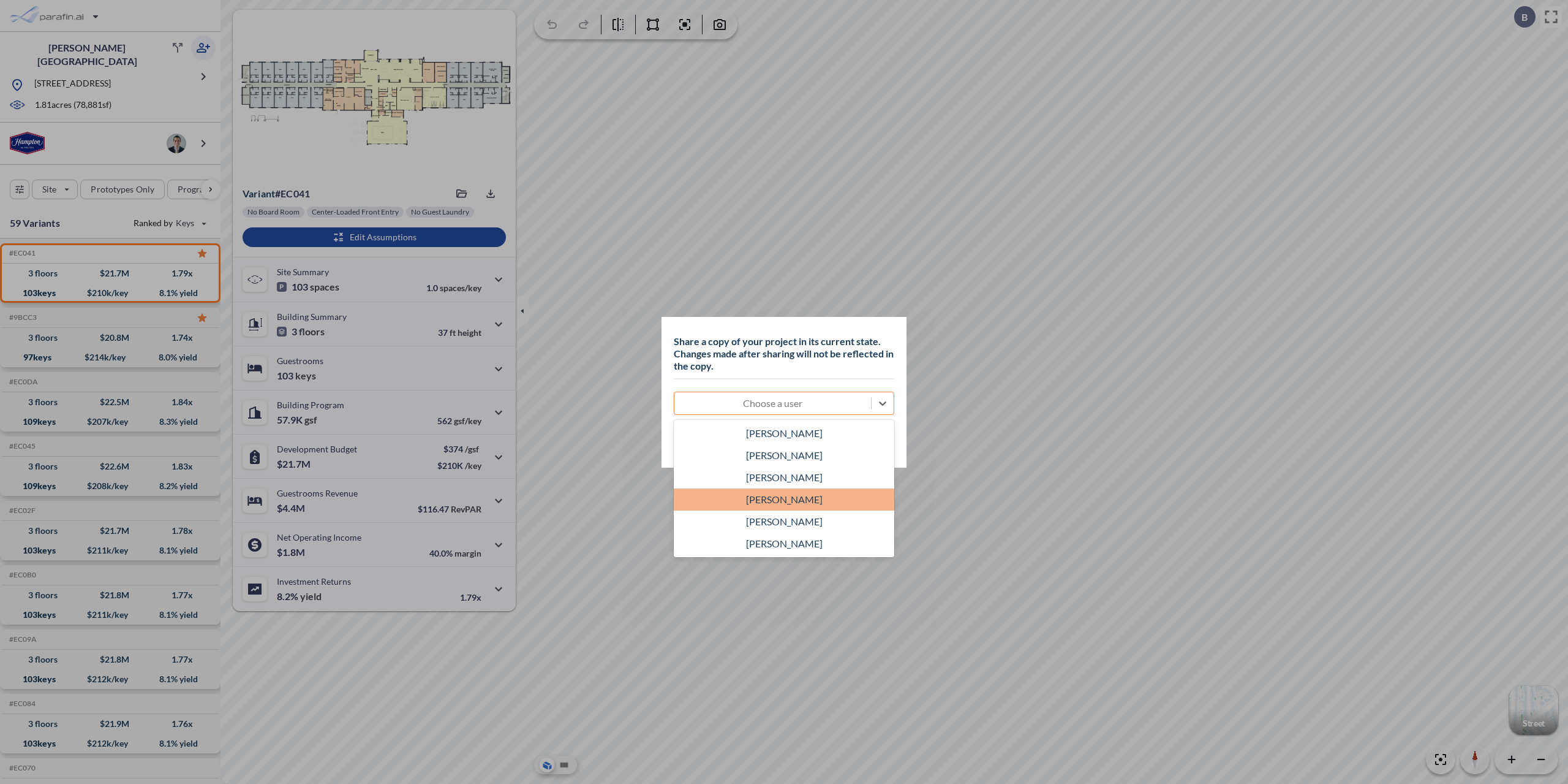
click at [762, 503] on div "[PERSON_NAME]" at bounding box center [784, 499] width 221 height 22
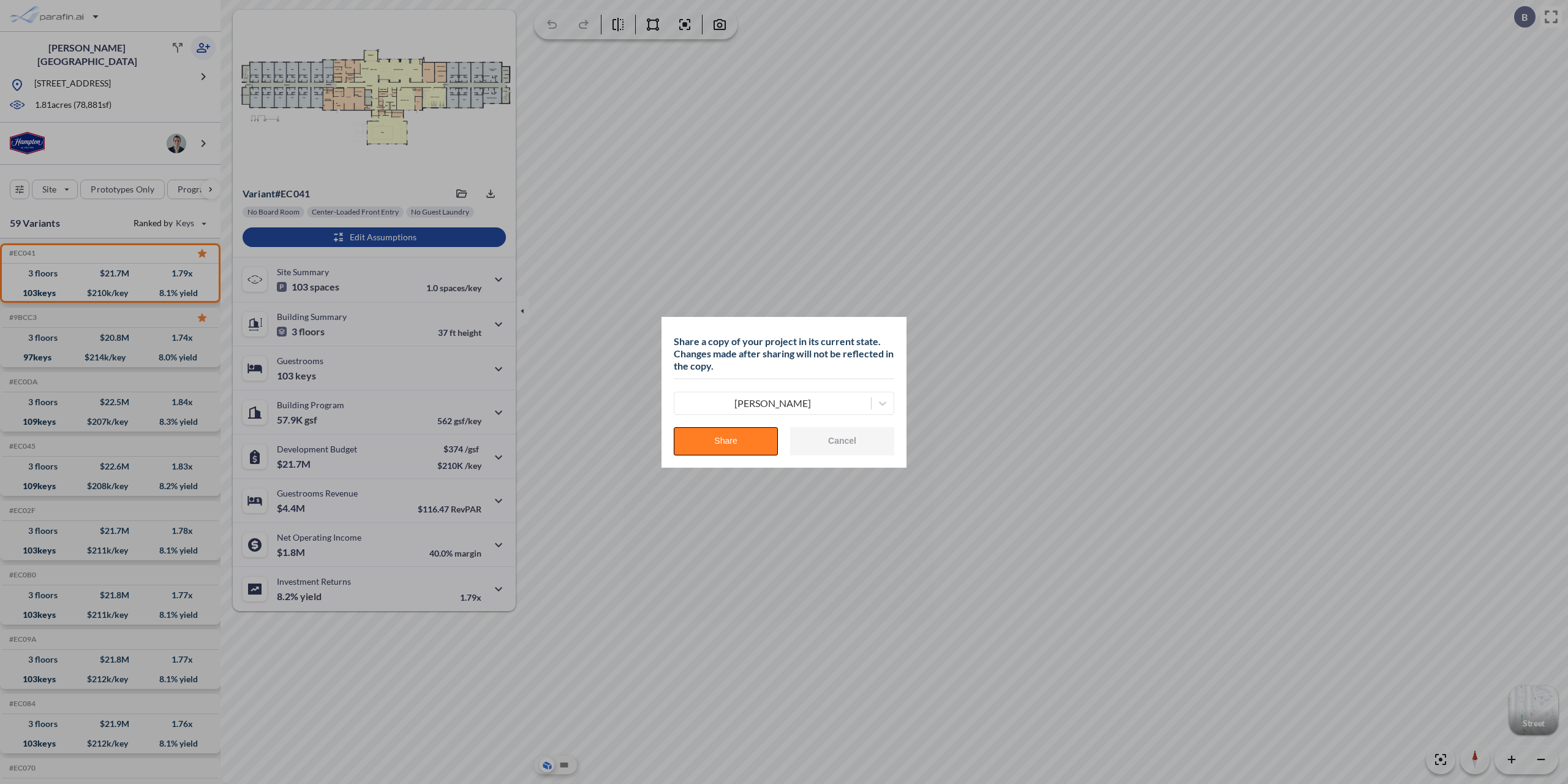
click at [742, 450] on button "Share" at bounding box center [725, 441] width 105 height 28
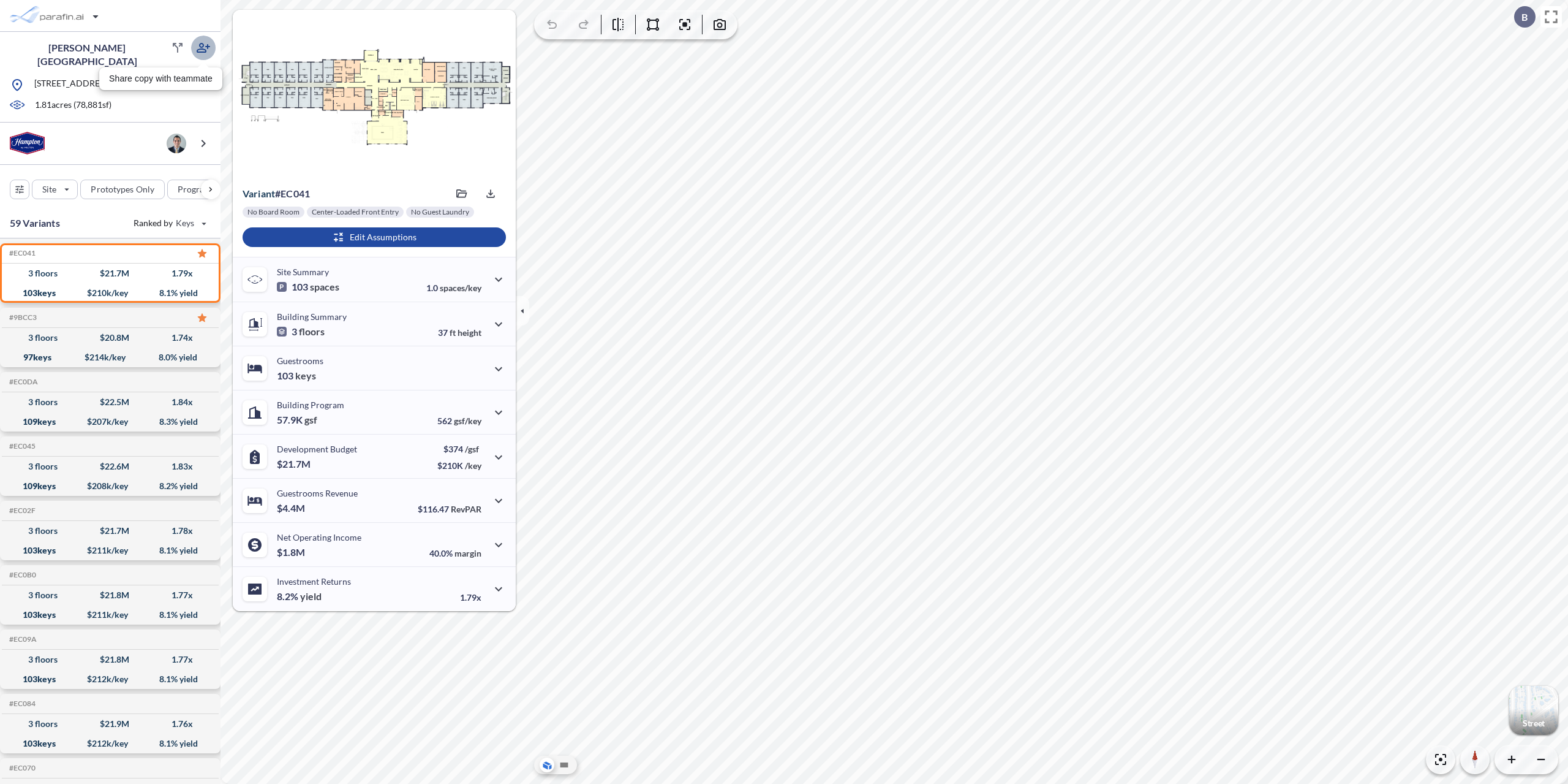
click at [199, 47] on icon "button" at bounding box center [204, 47] width 15 height 15
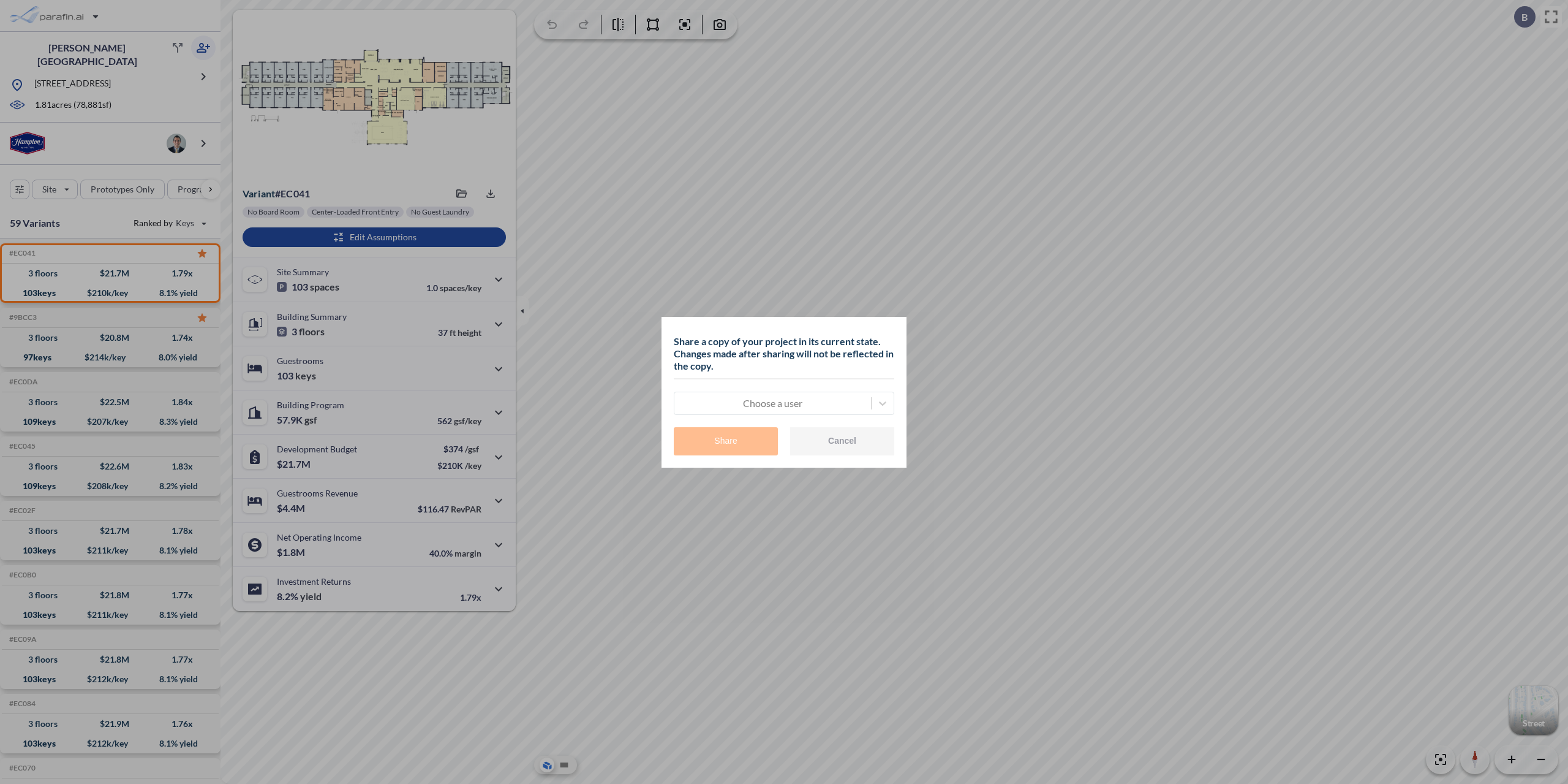
click at [757, 409] on div at bounding box center [773, 403] width 185 height 15
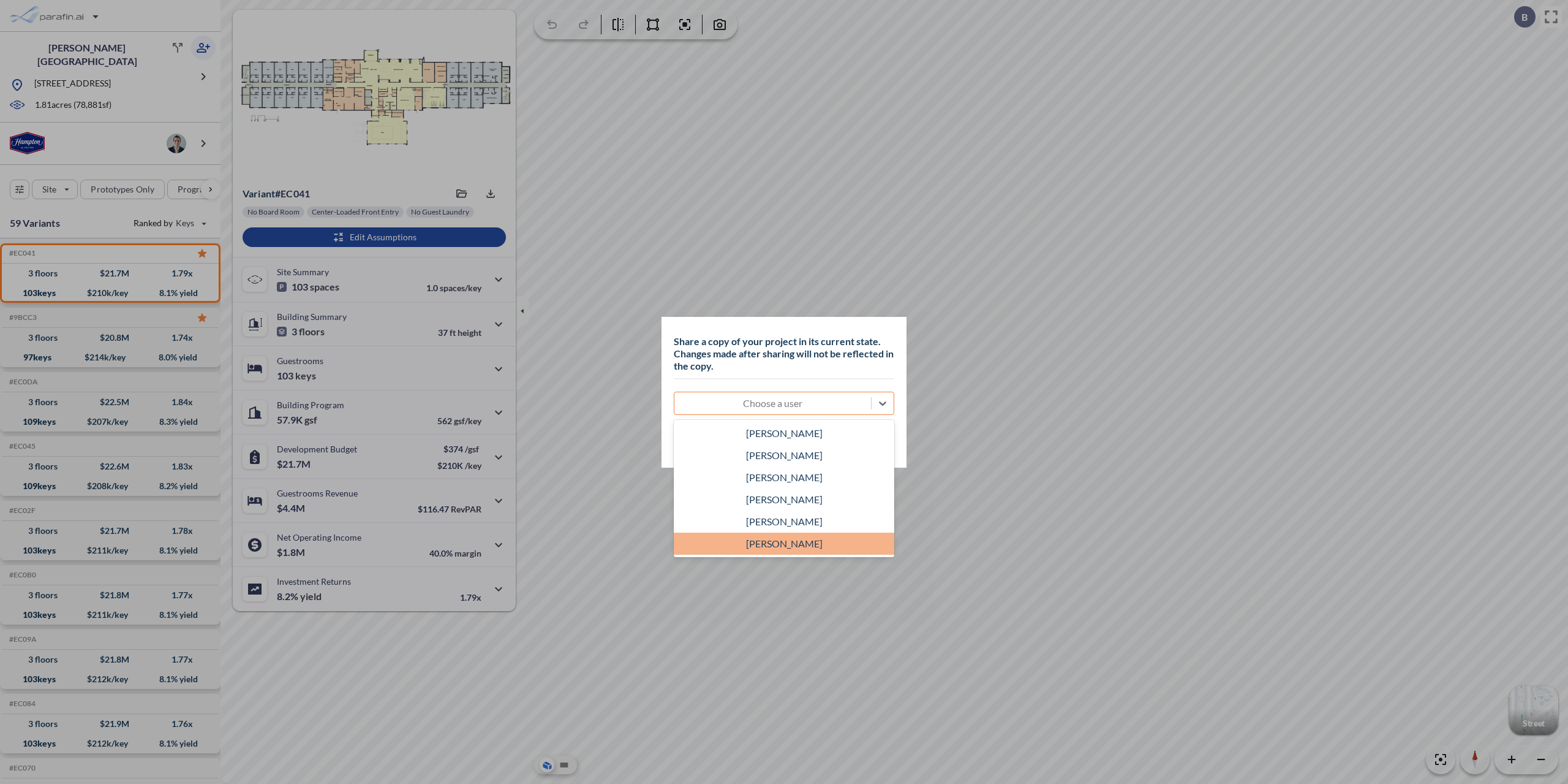
click at [764, 537] on div "[PERSON_NAME]" at bounding box center [784, 544] width 221 height 22
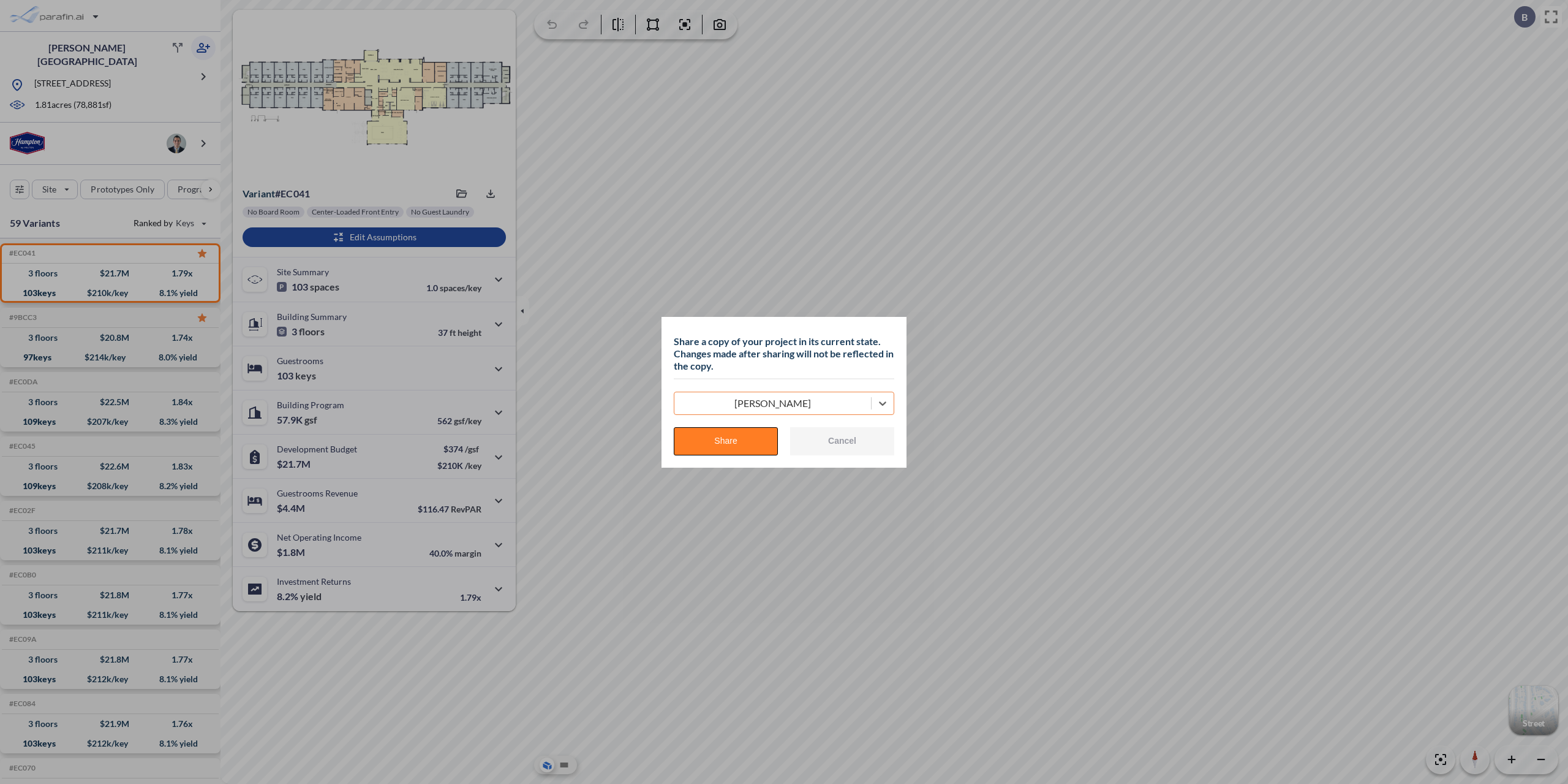
click at [753, 445] on button "Share" at bounding box center [725, 441] width 105 height 28
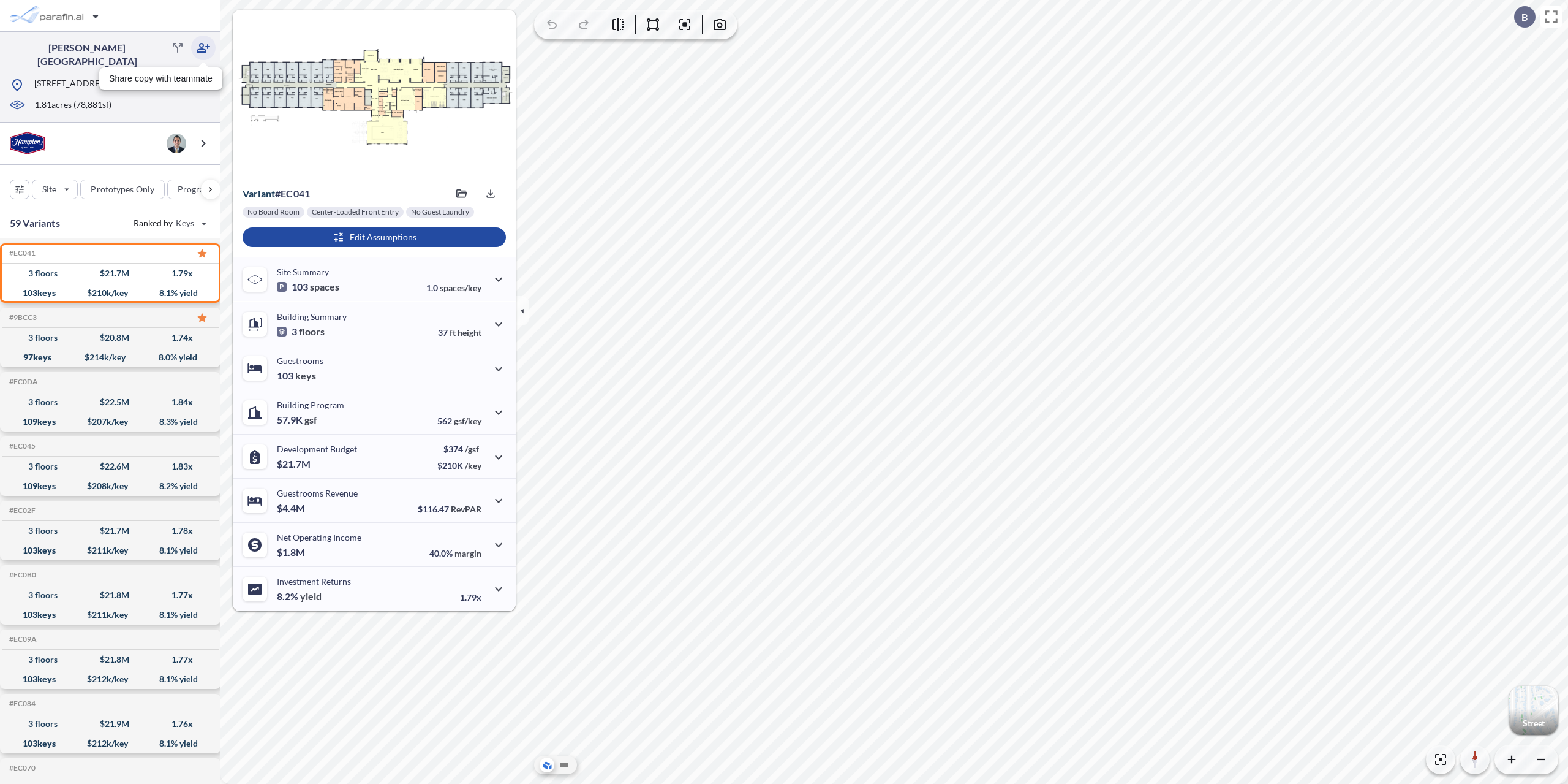
click at [199, 54] on icon "button" at bounding box center [204, 47] width 15 height 15
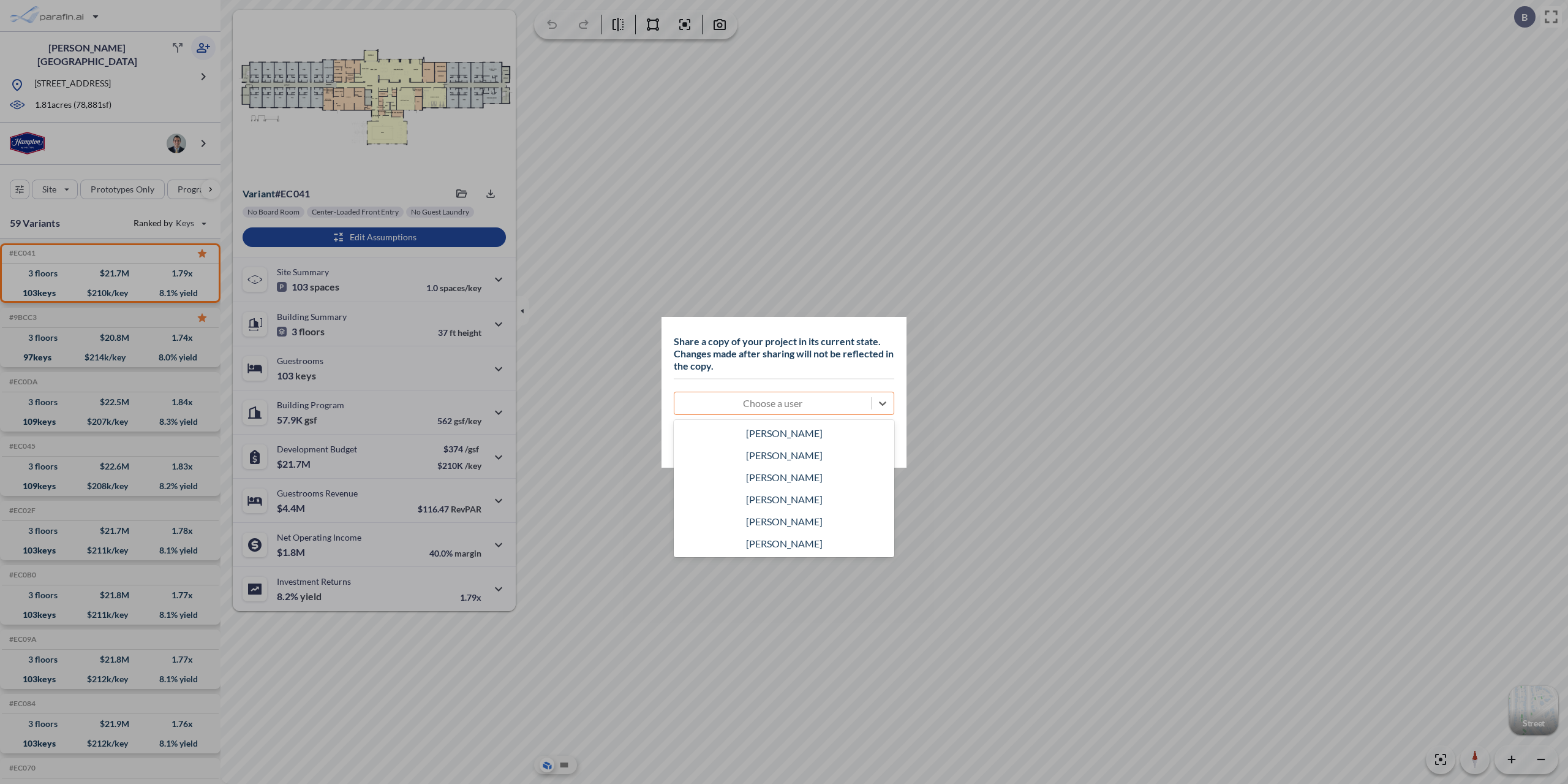
click at [754, 406] on div at bounding box center [773, 403] width 185 height 15
click at [802, 432] on div "[PERSON_NAME]" at bounding box center [784, 433] width 221 height 22
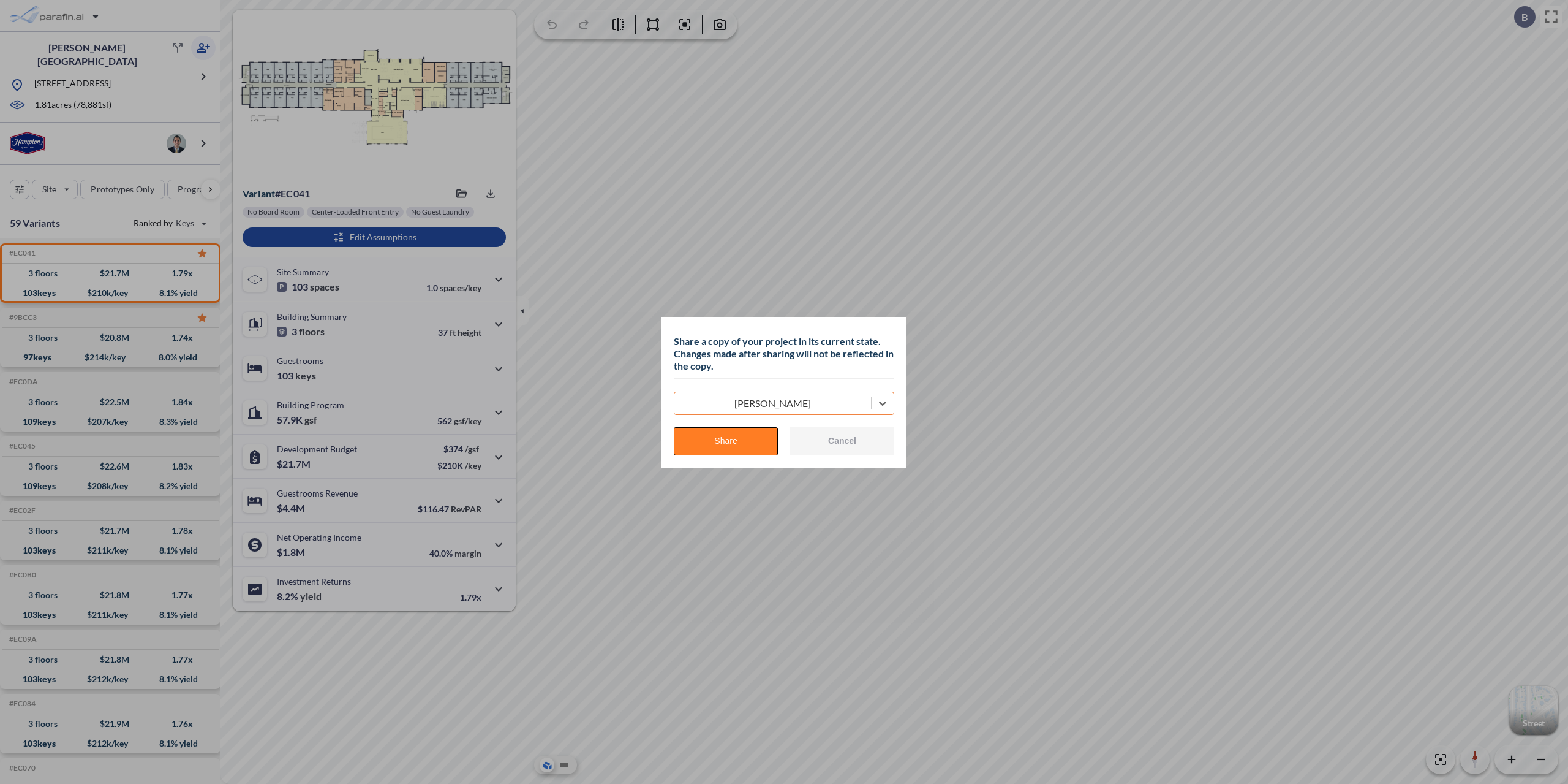
click at [761, 441] on button "Share" at bounding box center [725, 441] width 105 height 28
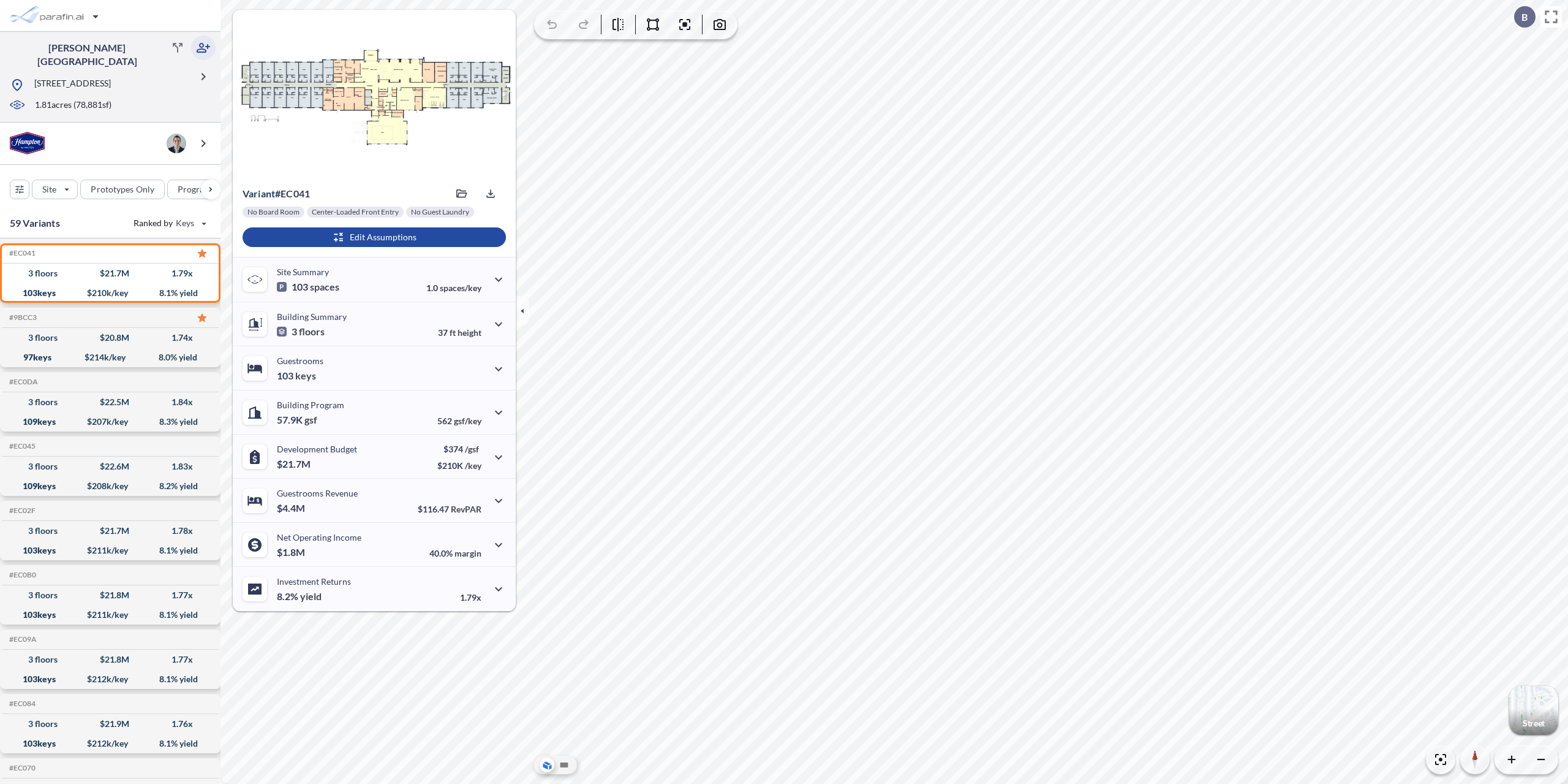
click at [196, 55] on icon "button" at bounding box center [204, 47] width 15 height 15
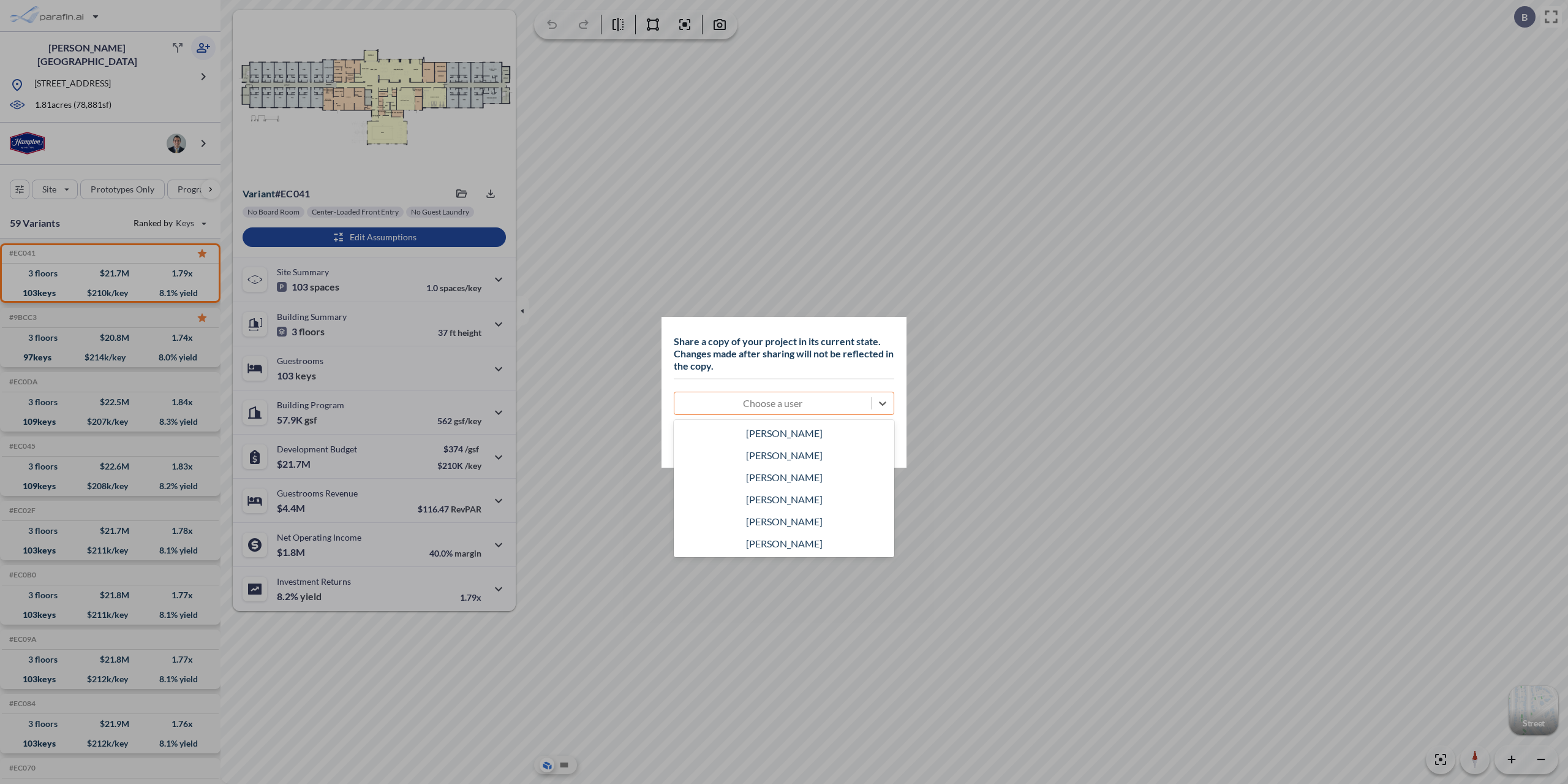
click at [787, 409] on div at bounding box center [773, 403] width 185 height 15
